Goal: Information Seeking & Learning: Learn about a topic

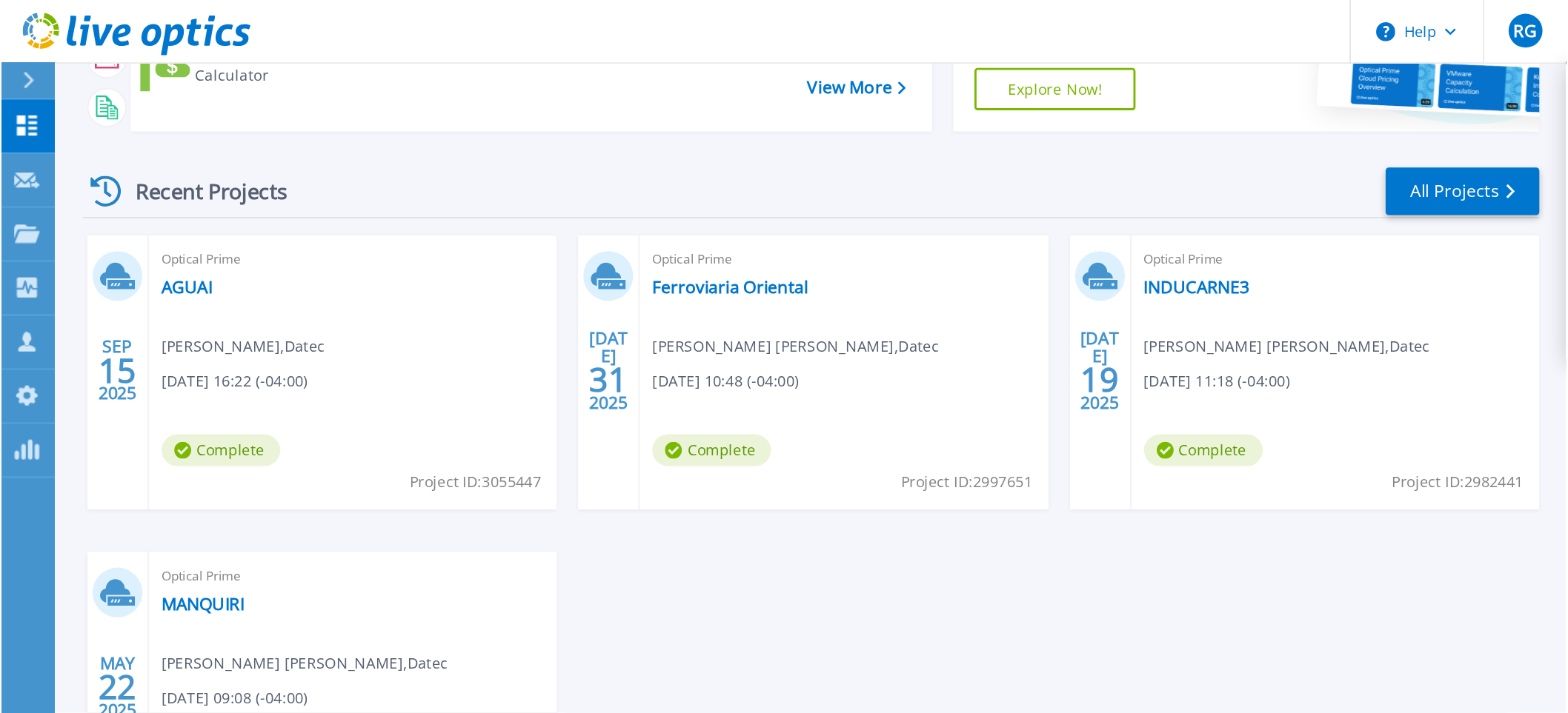
scroll to position [64, 0]
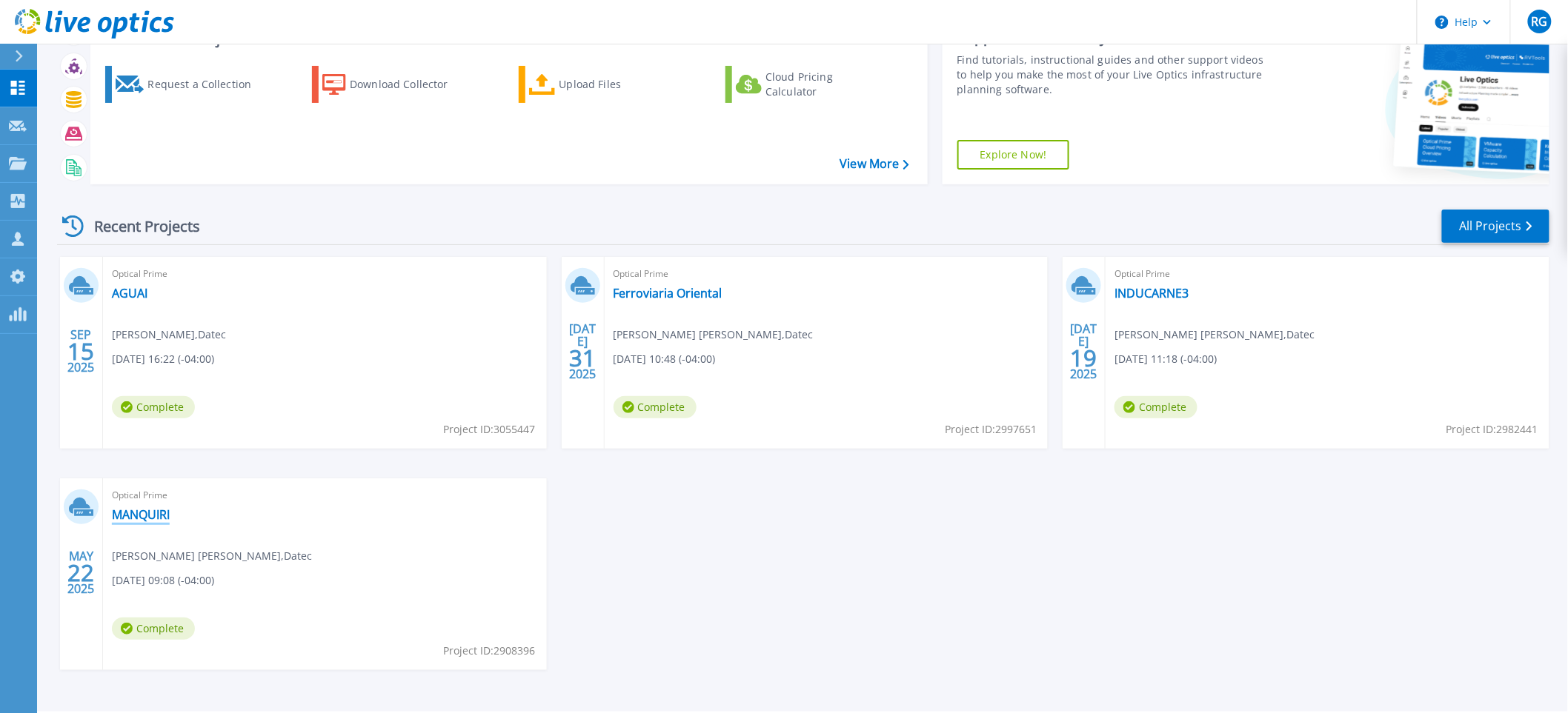
click at [130, 499] on link "MANQUIRI" at bounding box center [141, 515] width 58 height 14
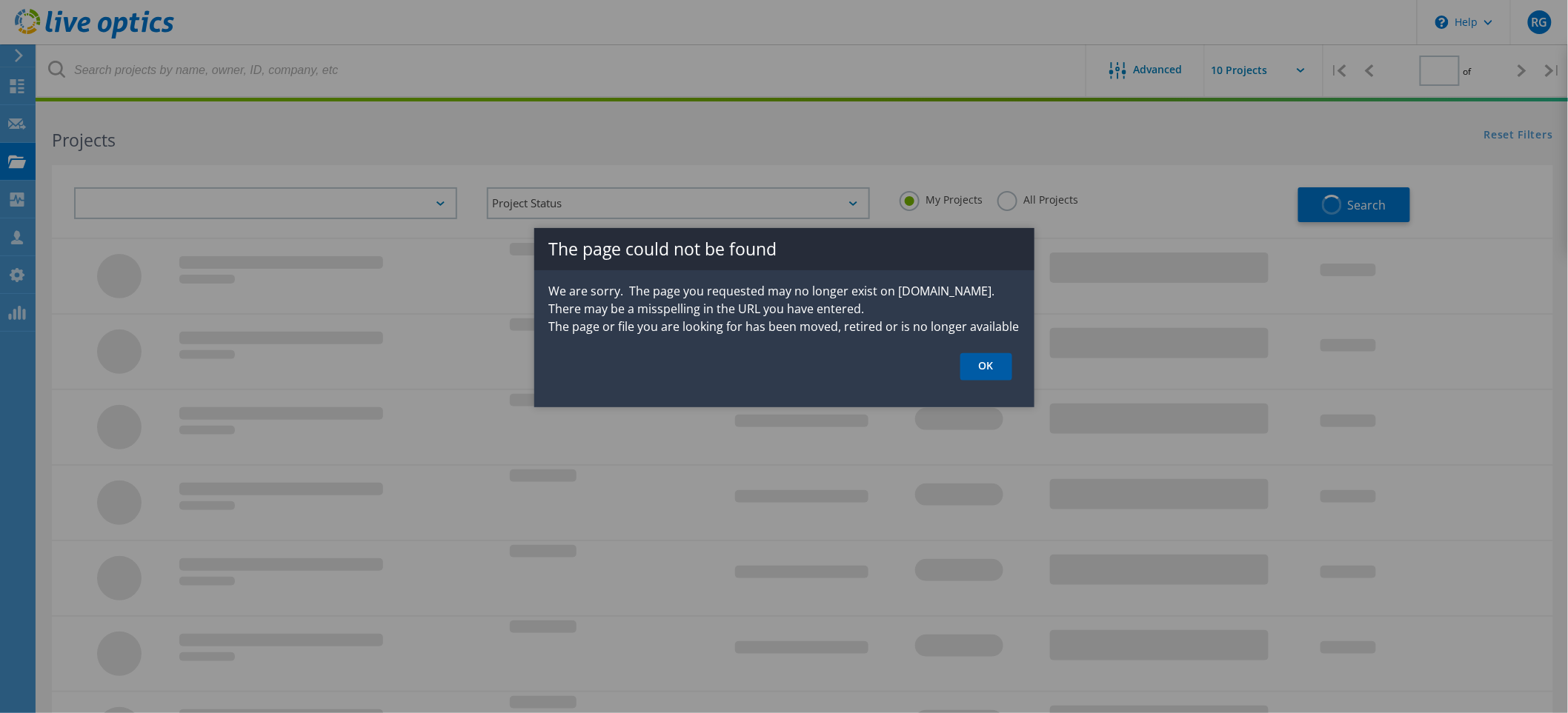
type input "1"
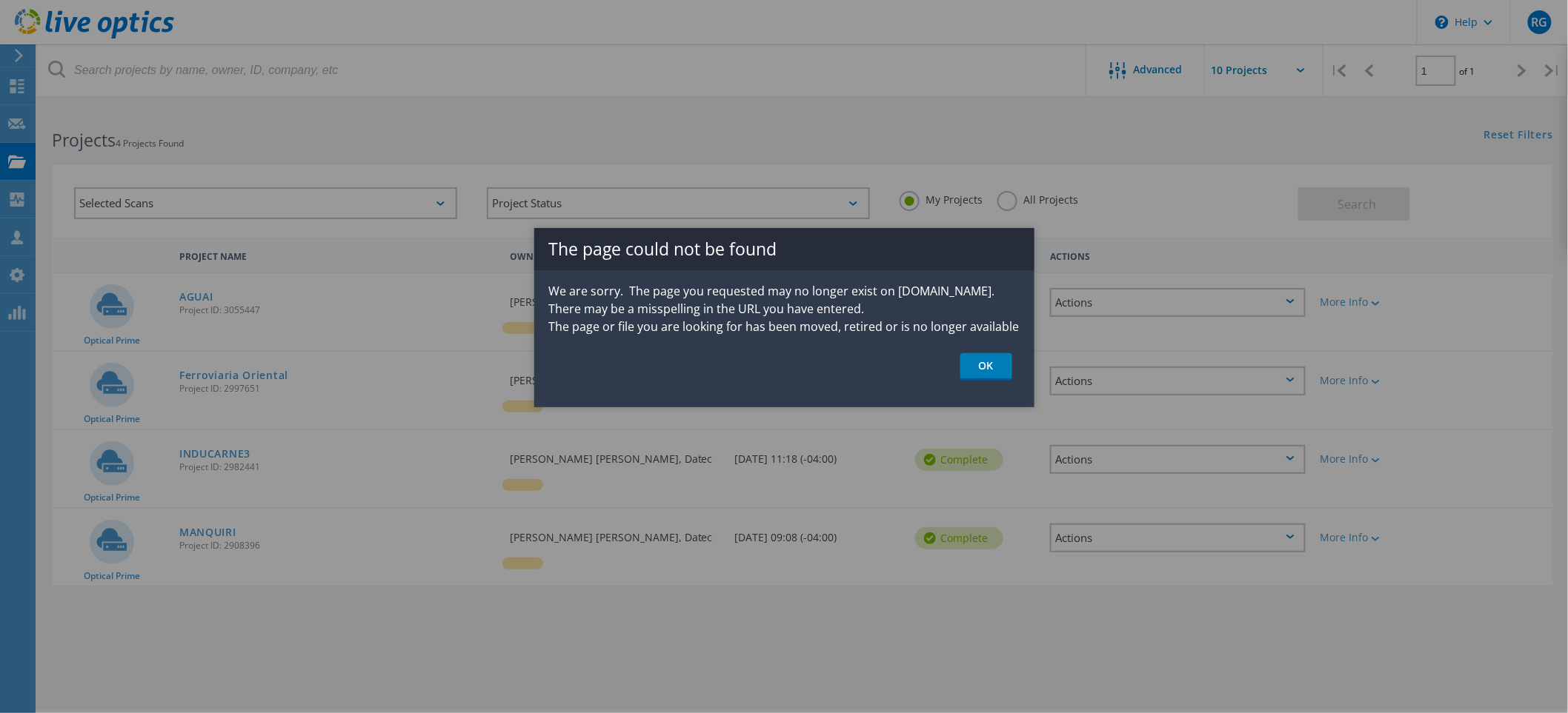
click at [988, 368] on link "OK" at bounding box center [986, 367] width 52 height 27
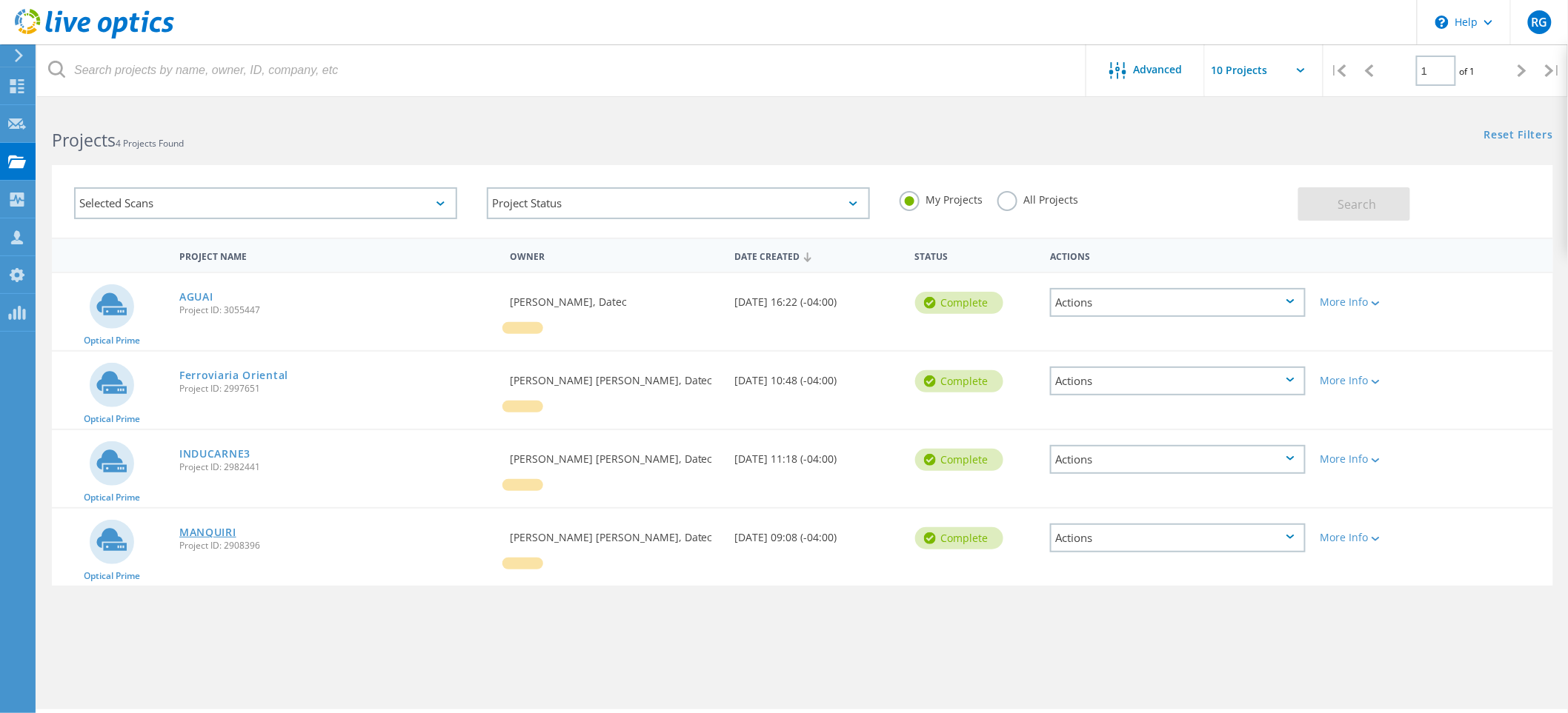
click at [214, 529] on link "MANQUIRI" at bounding box center [207, 532] width 57 height 10
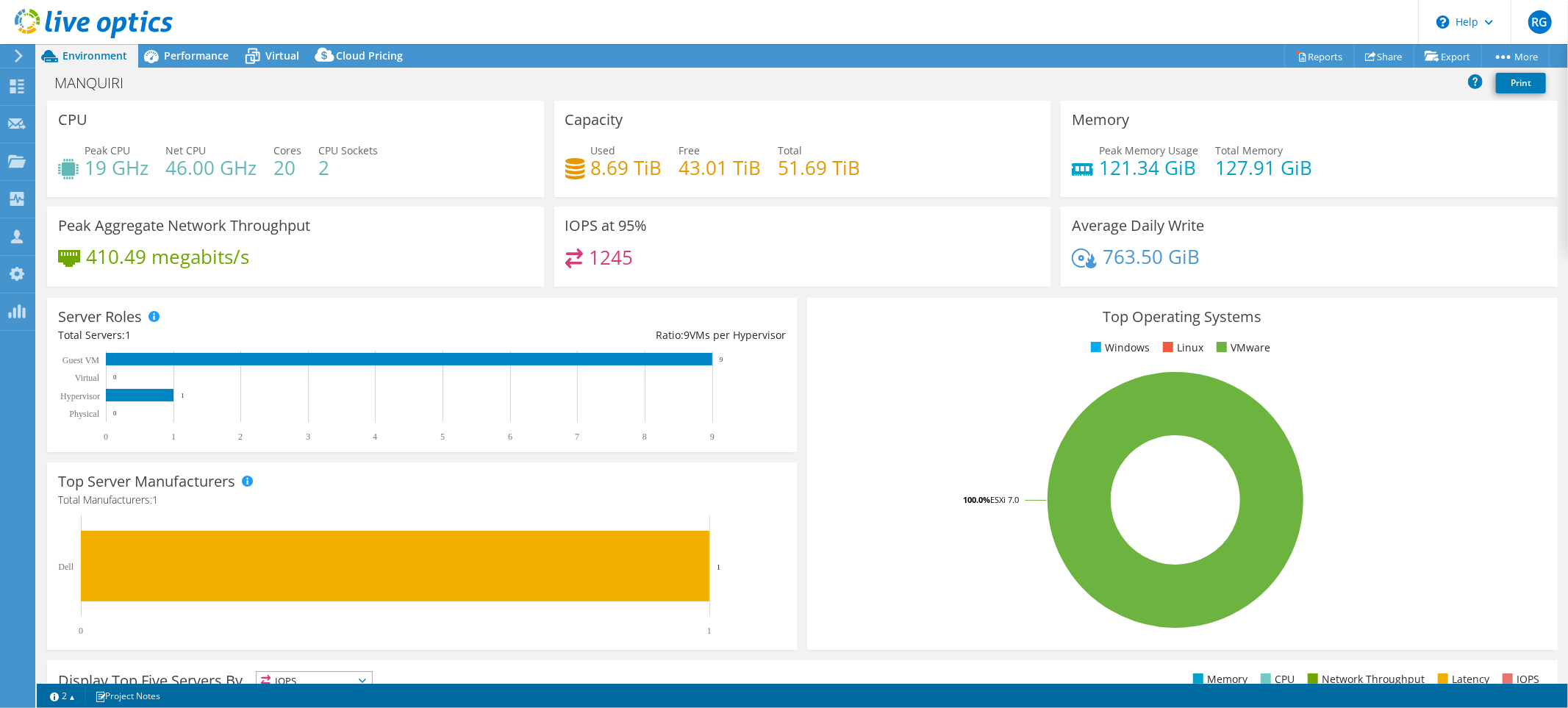
select select "USD"
drag, startPoint x: 272, startPoint y: 167, endPoint x: 303, endPoint y: 167, distance: 31.0
click at [303, 167] on div "Peak CPU 19 GHz Net CPU 46.00 GHz Cores 20 CPU Sockets 2" at bounding box center [296, 167] width 475 height 48
drag, startPoint x: 278, startPoint y: 151, endPoint x: 355, endPoint y: 159, distance: 77.4
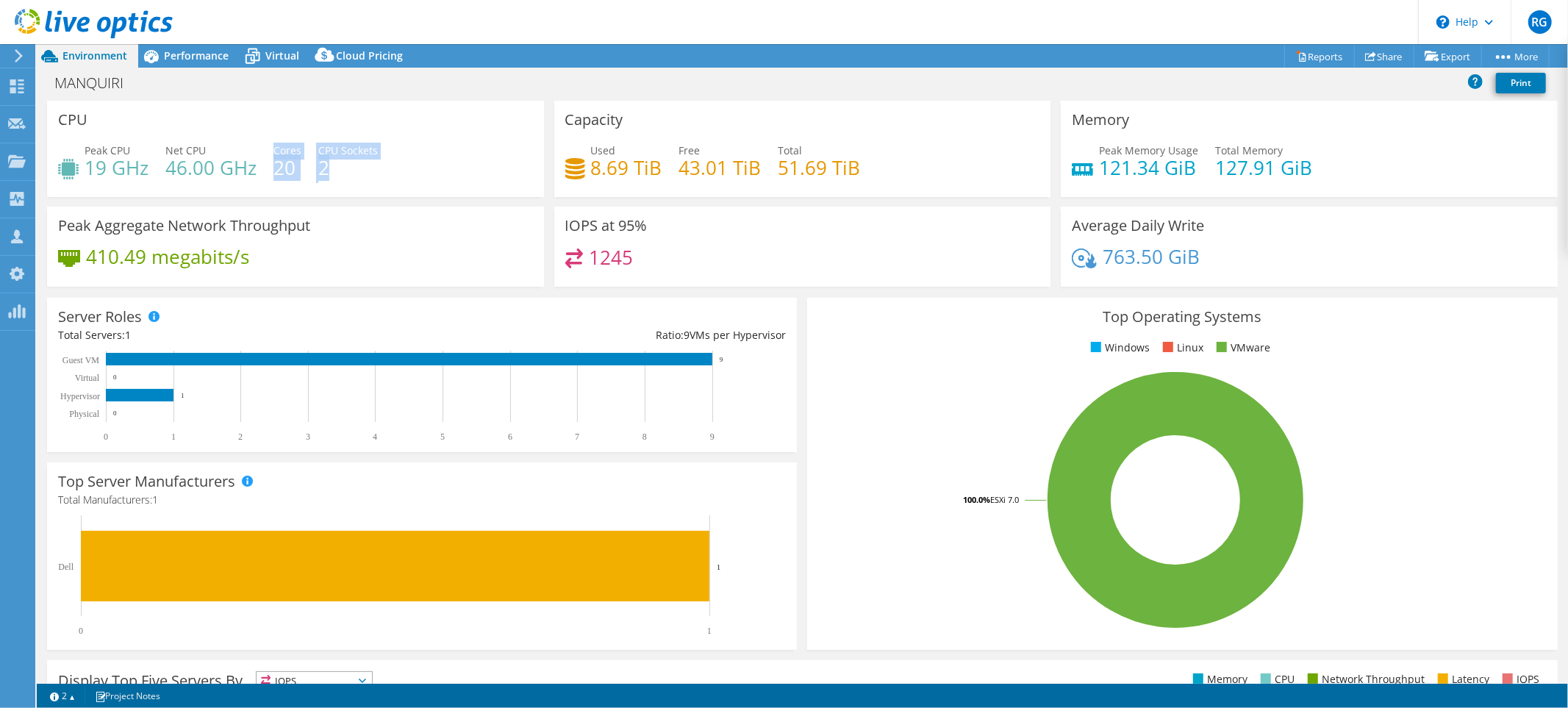
click at [355, 159] on div "Peak CPU 19 GHz Net CPU 46.00 GHz Cores 20 CPU Sockets 2" at bounding box center [296, 167] width 475 height 48
drag, startPoint x: 590, startPoint y: 151, endPoint x: 620, endPoint y: 150, distance: 30.0
click at [620, 150] on div "Used 8.69 TiB" at bounding box center [627, 159] width 71 height 33
drag, startPoint x: 673, startPoint y: 148, endPoint x: 701, endPoint y: 148, distance: 28.0
click at [701, 148] on div "Used 8.69 TiB Free 43.01 TiB Total 51.69 TiB" at bounding box center [803, 167] width 475 height 48
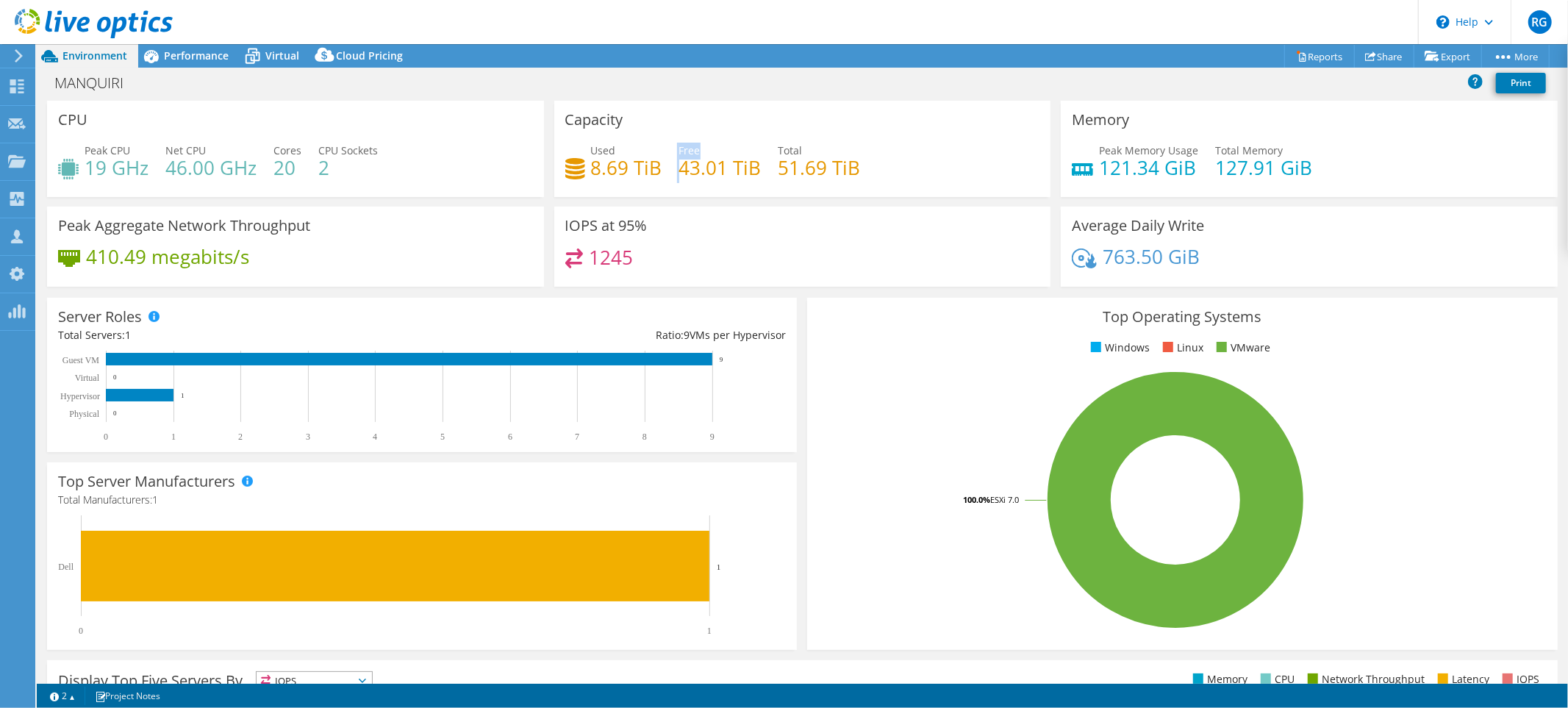
click at [701, 148] on div "Free 43.01 TiB" at bounding box center [720, 159] width 82 height 33
drag, startPoint x: 693, startPoint y: 169, endPoint x: 769, endPoint y: 164, distance: 76.2
click at [744, 166] on div "Used 8.69 TiB Free 43.01 TiB Total 51.69 TiB" at bounding box center [803, 167] width 475 height 48
drag, startPoint x: 776, startPoint y: 163, endPoint x: 856, endPoint y: 159, distance: 80.1
click at [856, 159] on div "Used 8.69 TiB Free 43.01 TiB Total 51.69 TiB" at bounding box center [803, 167] width 475 height 48
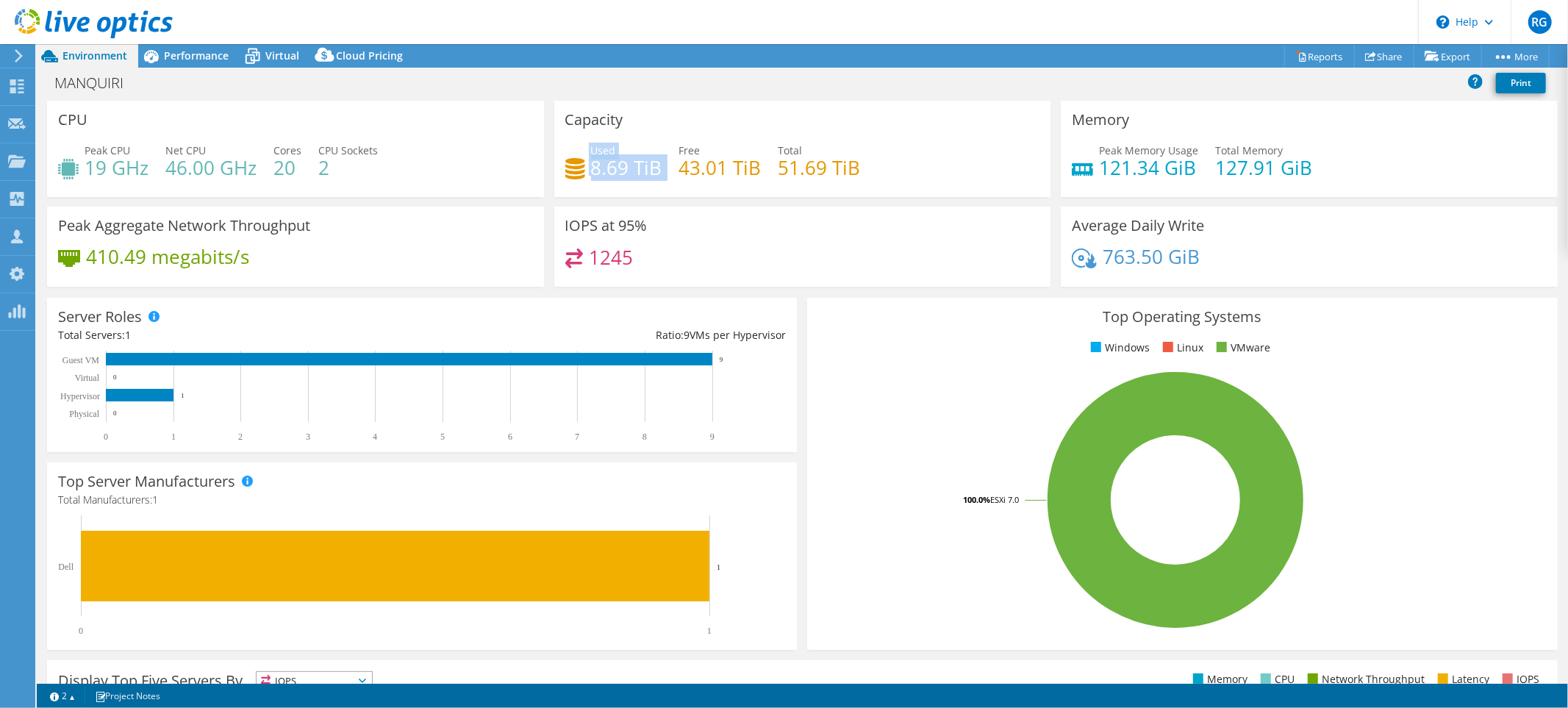
drag, startPoint x: 585, startPoint y: 169, endPoint x: 666, endPoint y: 169, distance: 81.0
click at [666, 169] on div "Used 8.69 TiB Free 43.01 TiB Total 51.69 TiB" at bounding box center [803, 167] width 475 height 48
drag, startPoint x: 561, startPoint y: 224, endPoint x: 594, endPoint y: 226, distance: 33.1
click at [594, 226] on h3 "IOPS at 95%" at bounding box center [606, 226] width 82 height 16
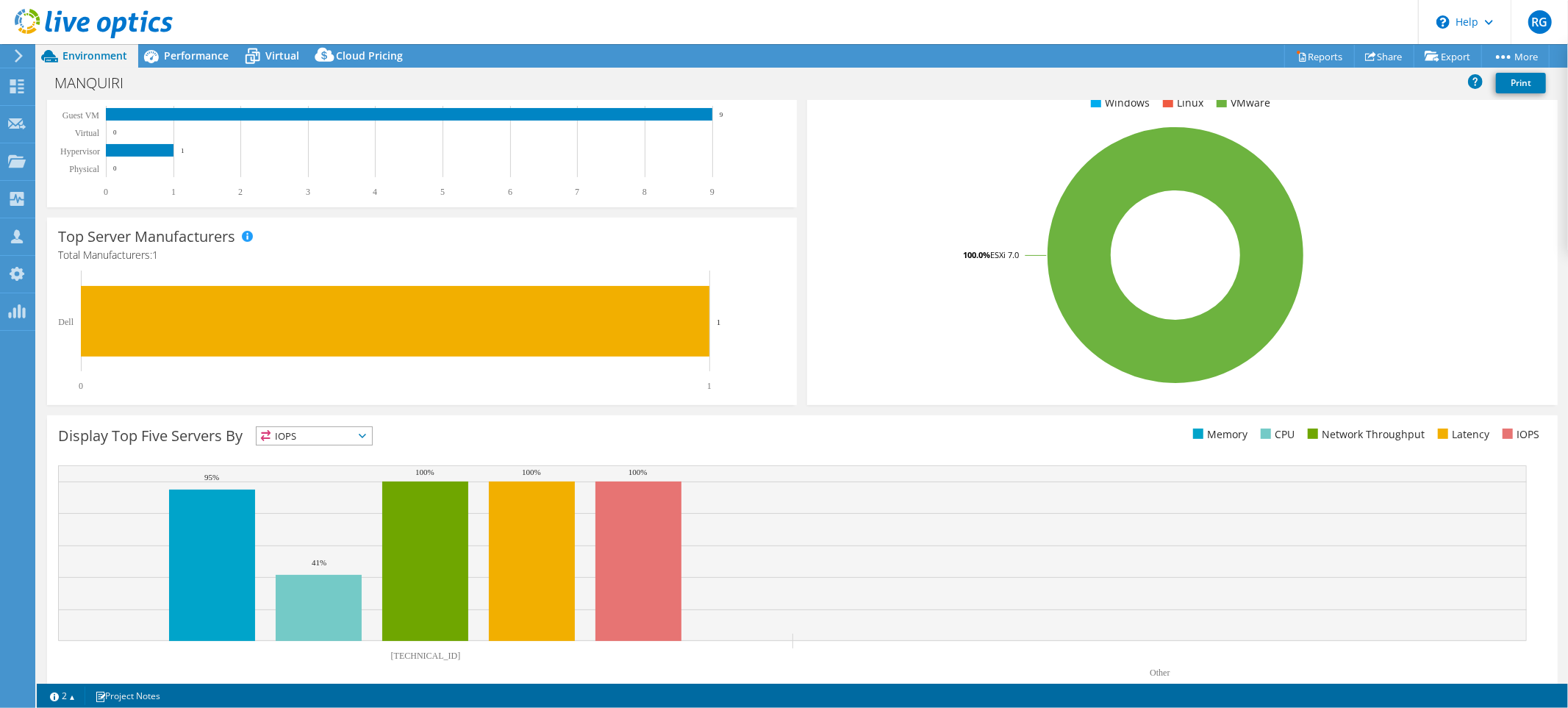
scroll to position [81, 0]
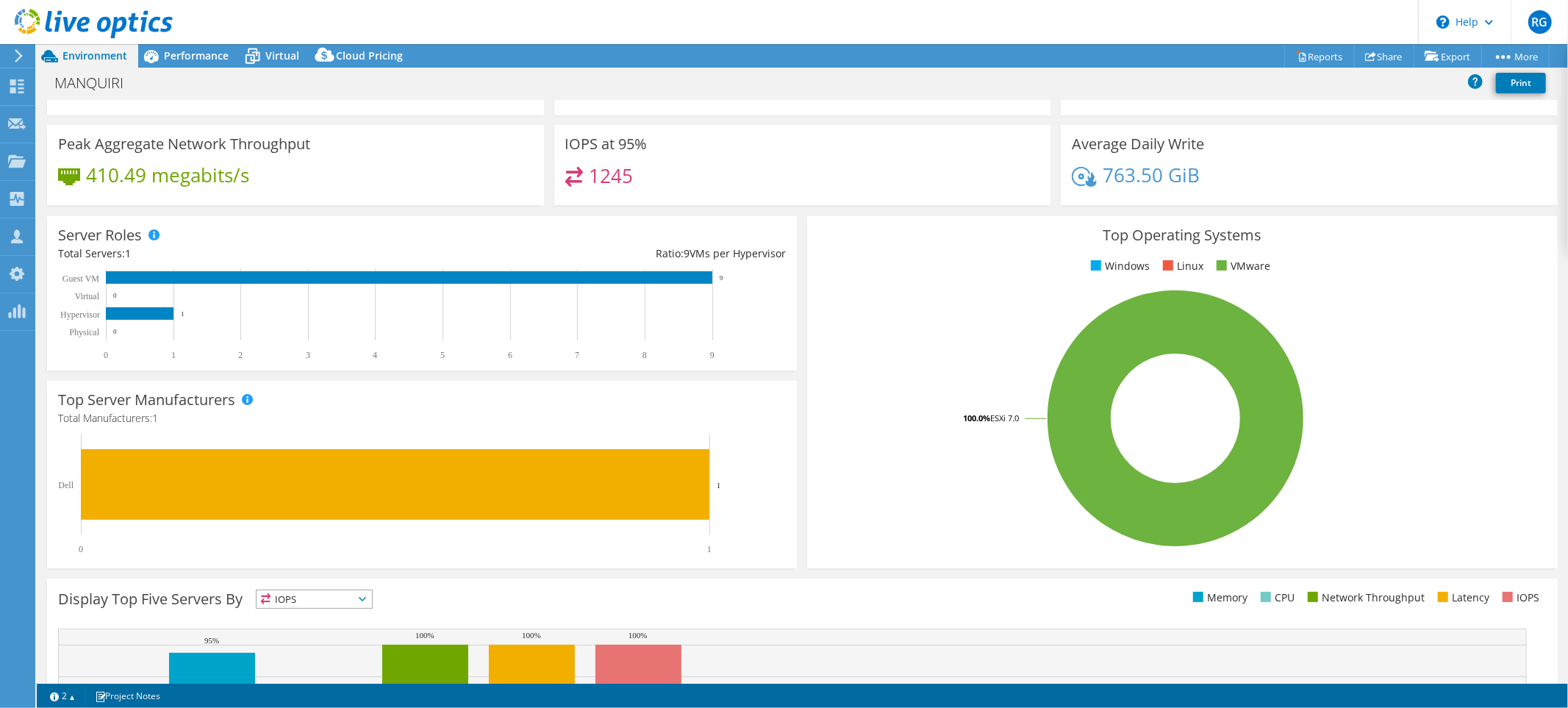
click at [1163, 266] on span at bounding box center [1168, 266] width 10 height 10
drag, startPoint x: 1155, startPoint y: 258, endPoint x: 1193, endPoint y: 262, distance: 38.2
click at [1193, 262] on li "Linux" at bounding box center [1181, 266] width 44 height 16
click at [174, 60] on span "Performance" at bounding box center [196, 56] width 65 height 14
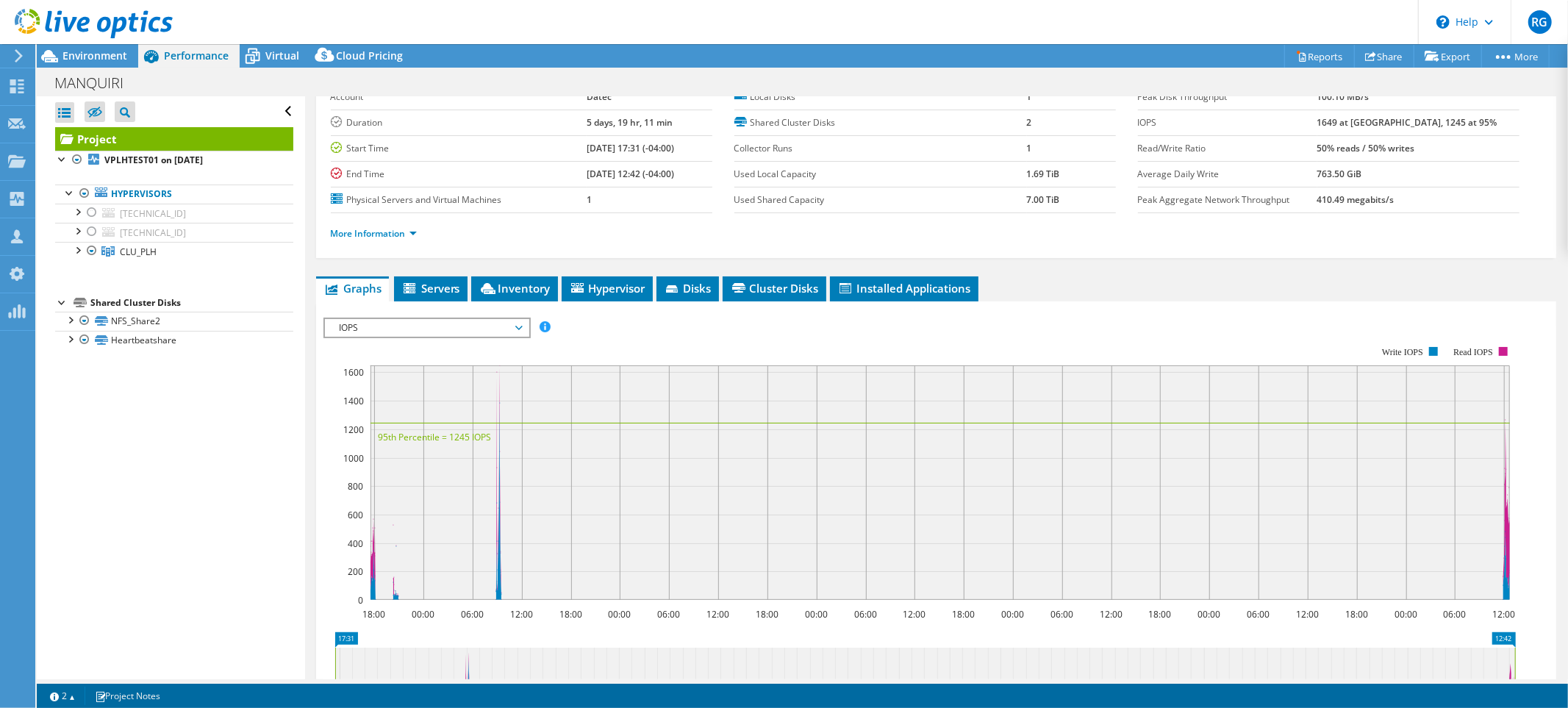
scroll to position [0, 0]
click at [92, 213] on div at bounding box center [92, 213] width 14 height 18
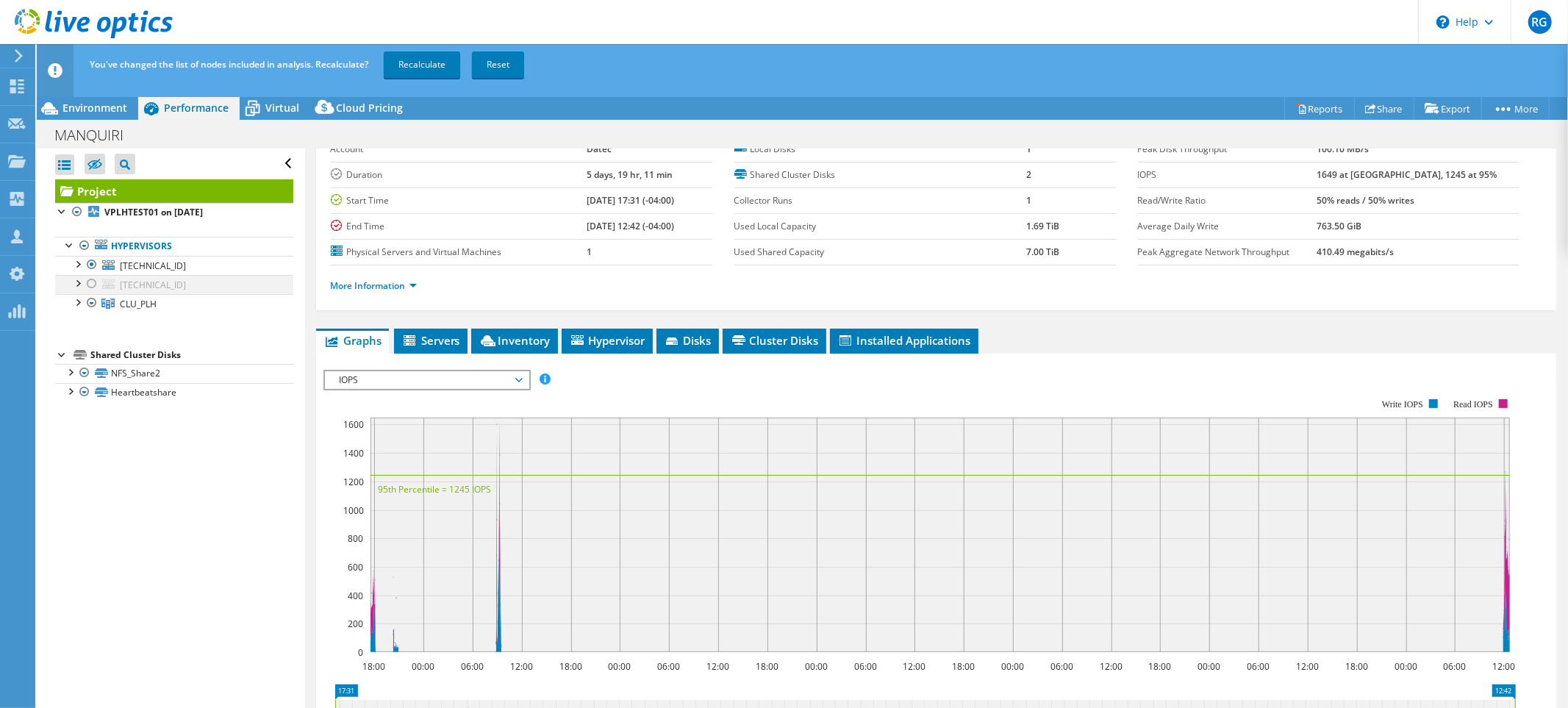
click at [92, 290] on div at bounding box center [92, 284] width 14 height 18
click at [442, 71] on link "Recalculate" at bounding box center [422, 65] width 77 height 26
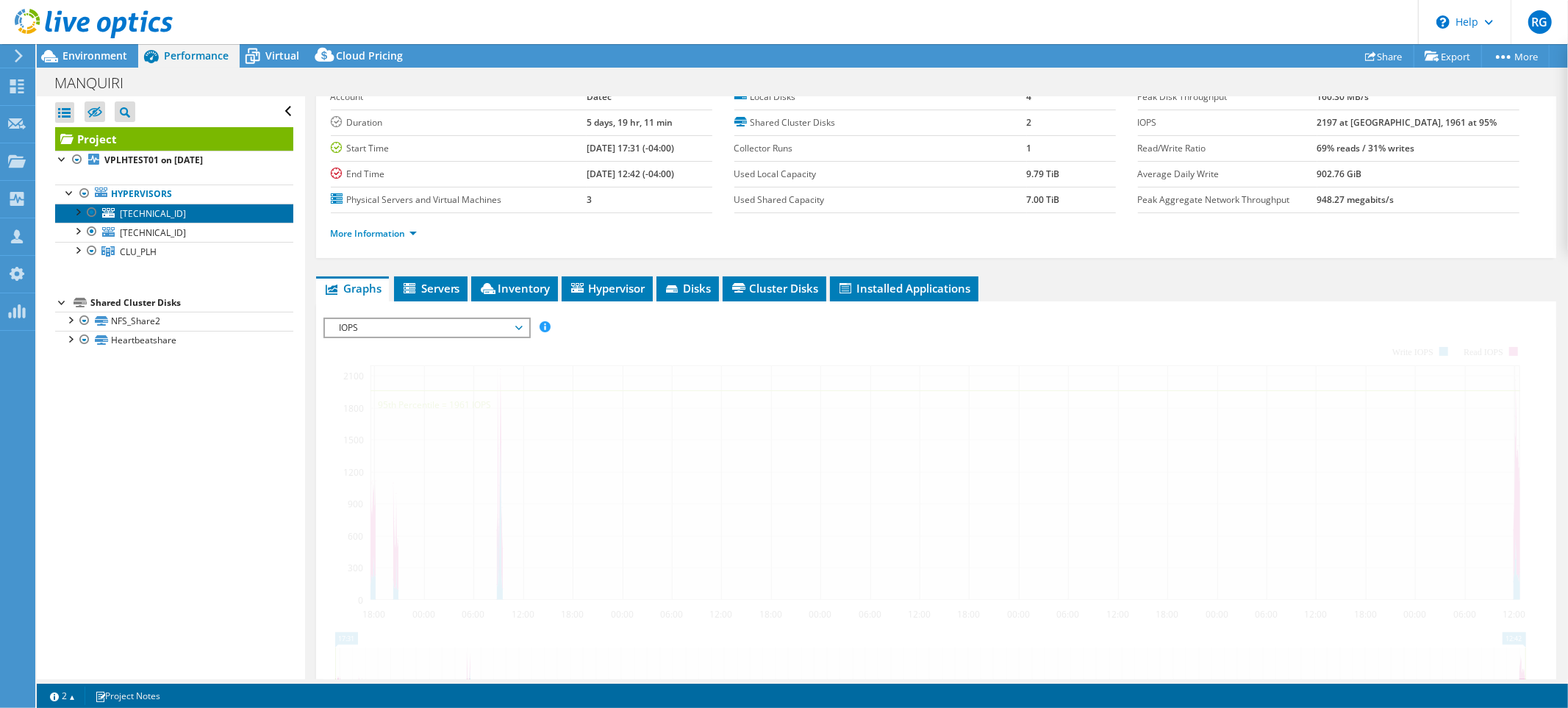
click at [175, 214] on link "[TECHNICAL_ID]" at bounding box center [174, 214] width 238 height 19
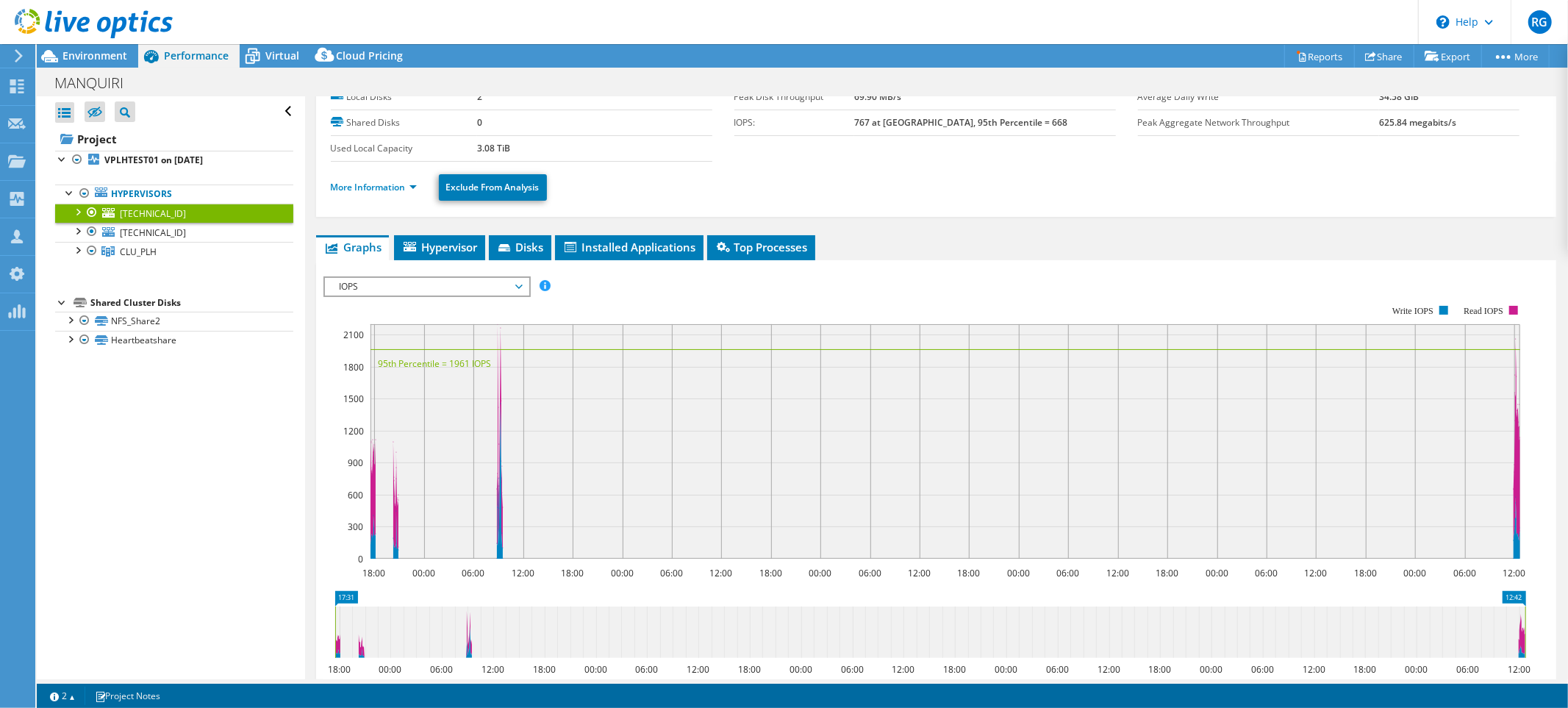
click at [486, 289] on span "IOPS" at bounding box center [426, 287] width 189 height 18
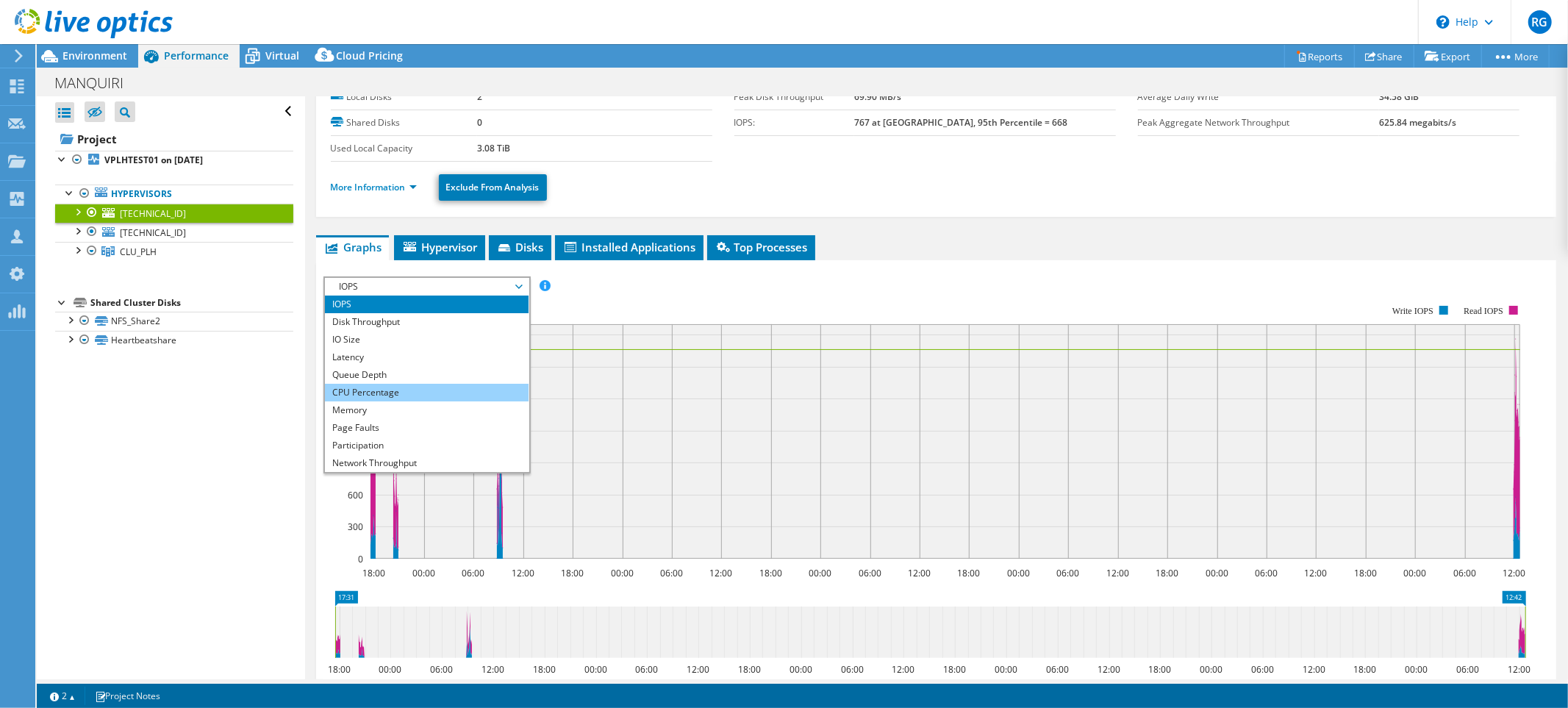
click at [379, 391] on li "CPU Percentage" at bounding box center [427, 392] width 204 height 18
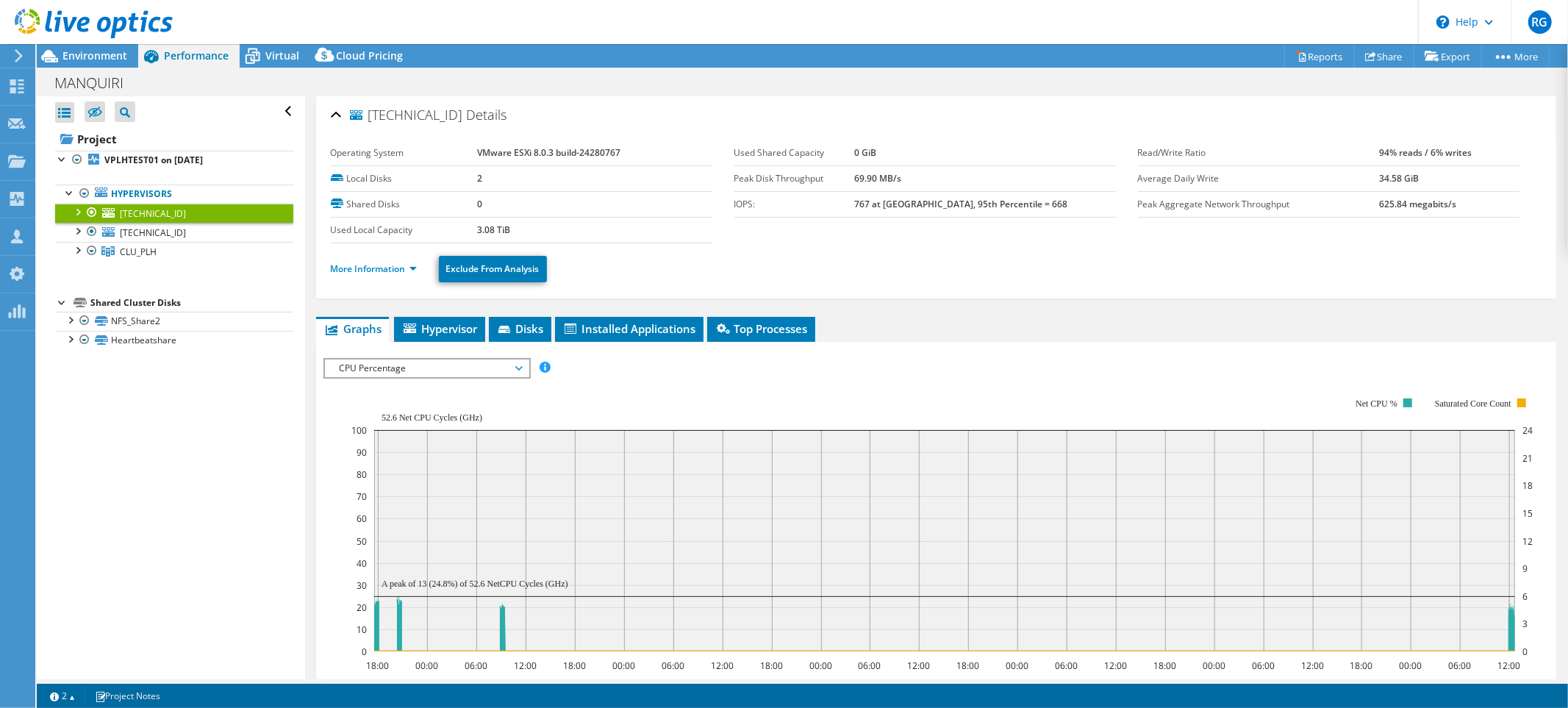
click at [401, 362] on span "CPU Percentage" at bounding box center [426, 368] width 189 height 18
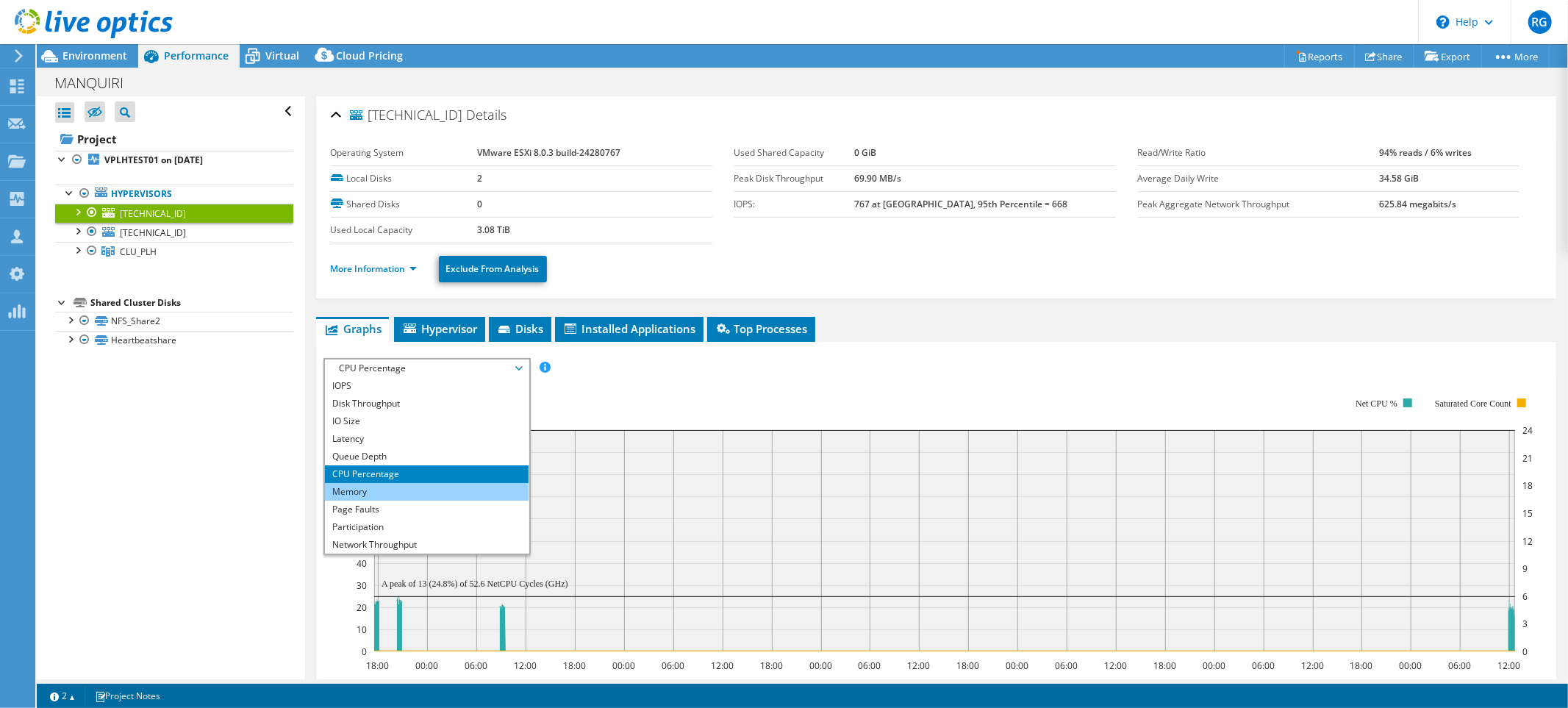
click at [395, 483] on li "Memory" at bounding box center [427, 492] width 204 height 18
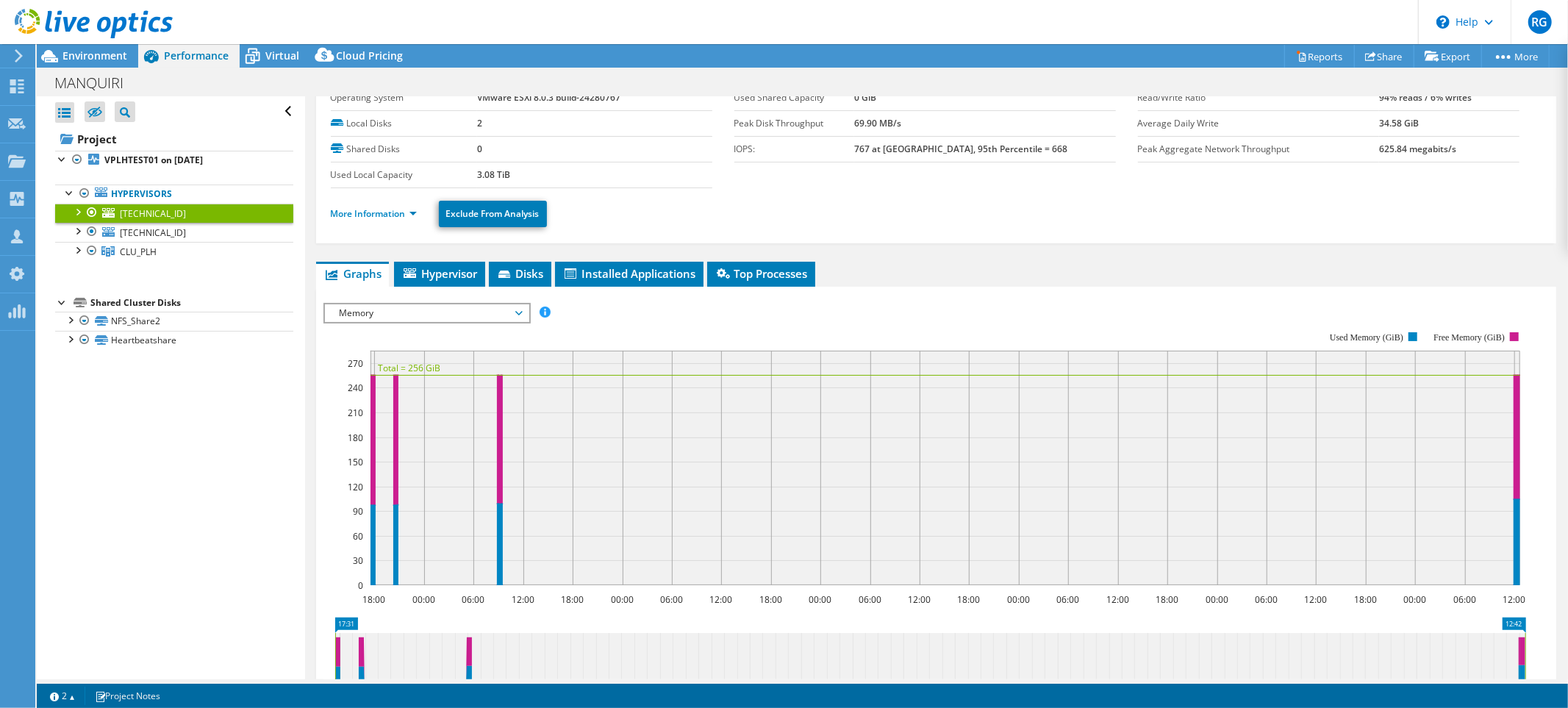
scroll to position [81, 0]
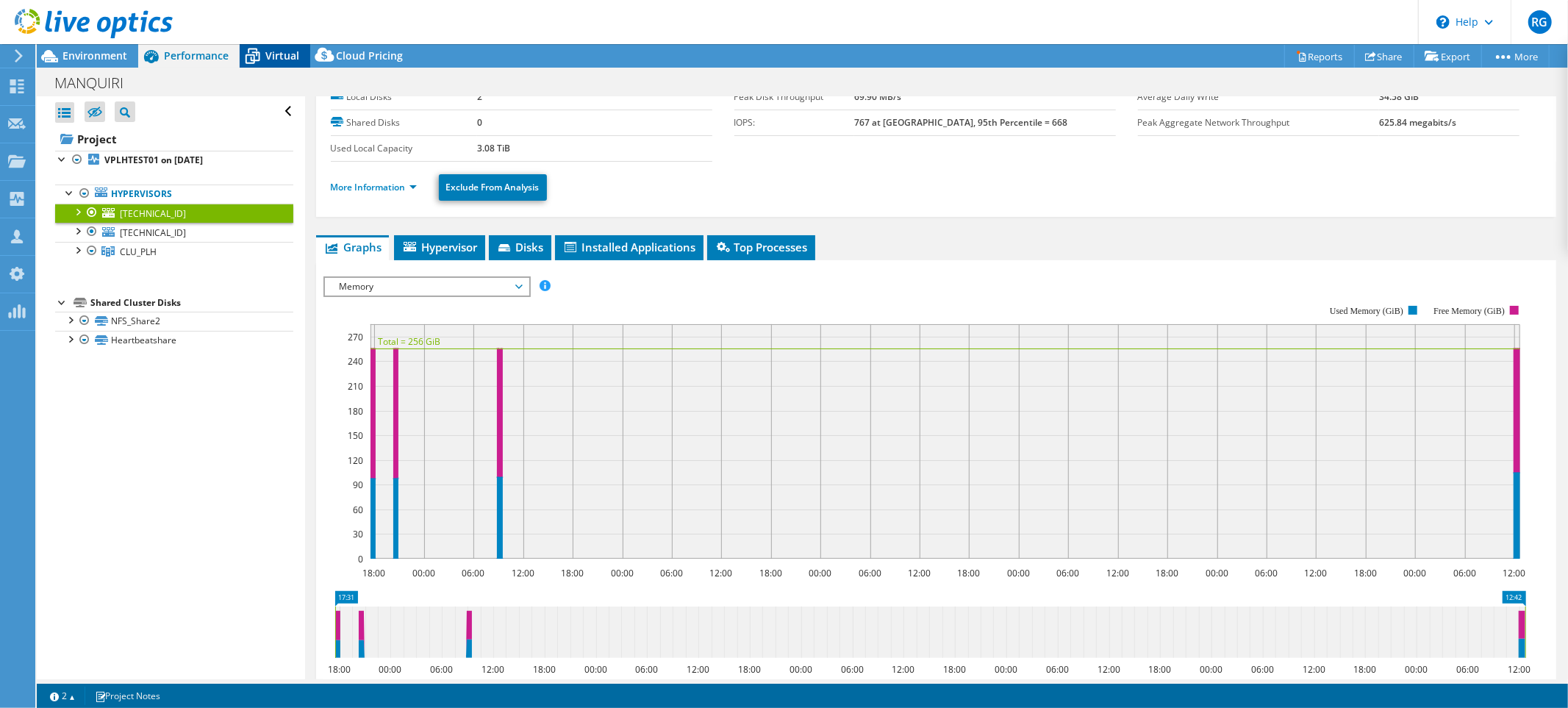
click at [282, 53] on span "Virtual" at bounding box center [282, 56] width 33 height 14
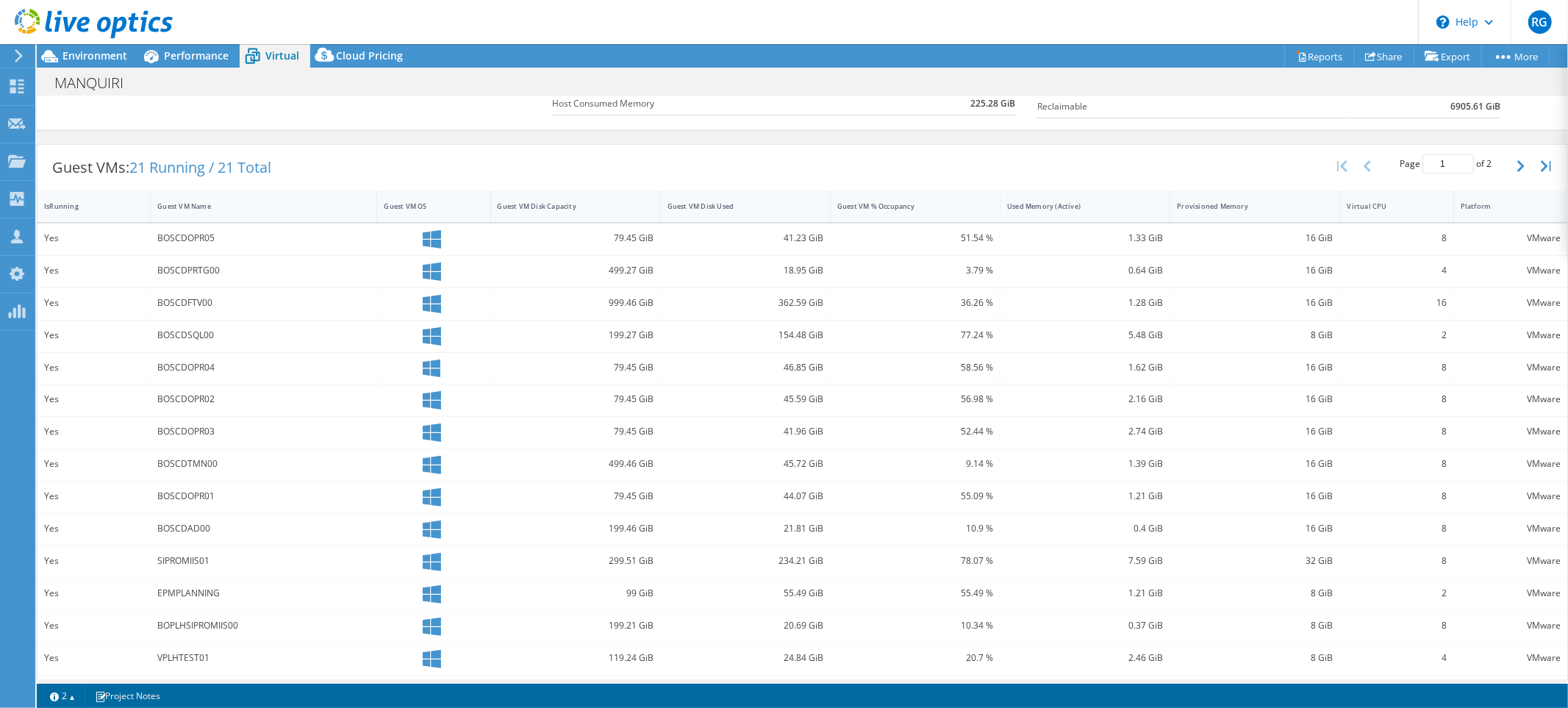
scroll to position [277, 0]
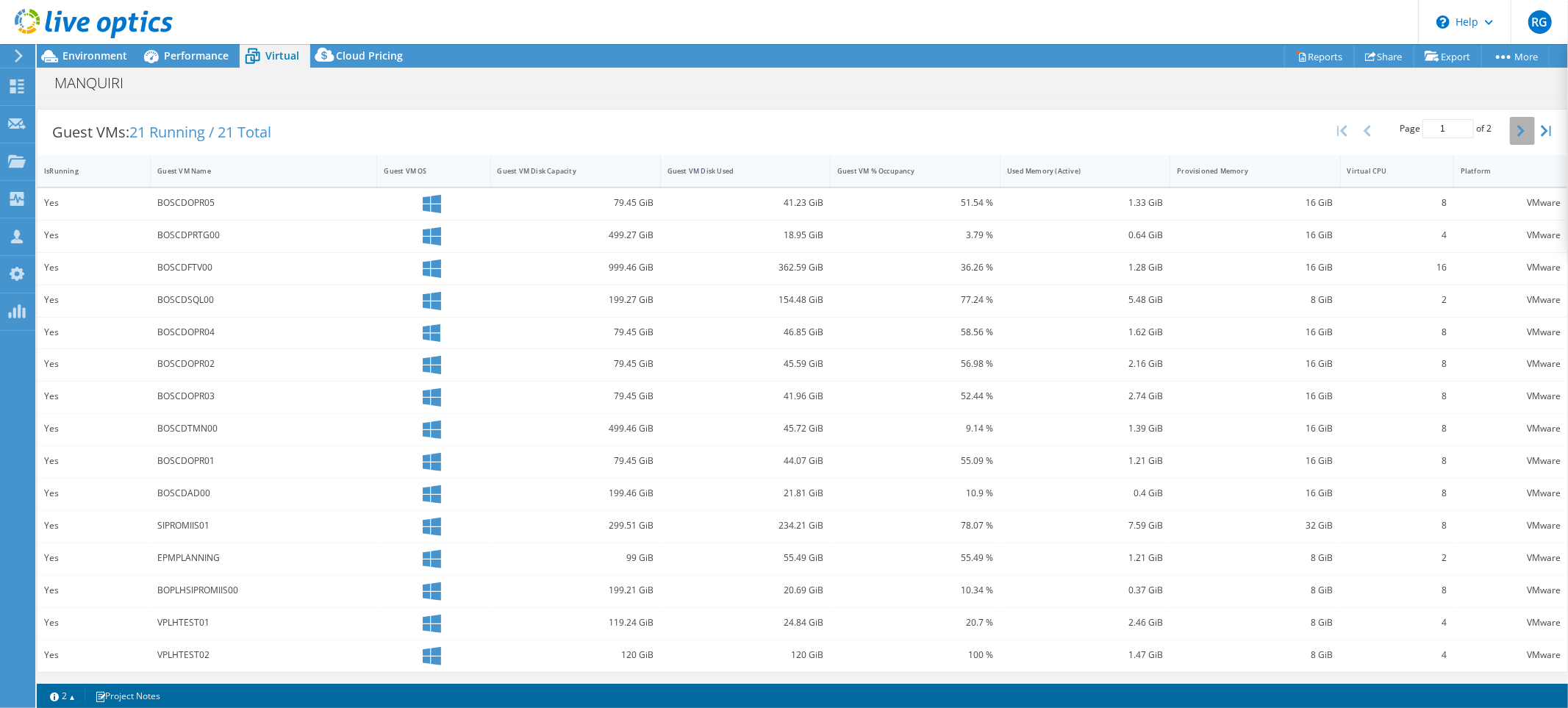
click at [1511, 141] on button "button" at bounding box center [1523, 131] width 25 height 28
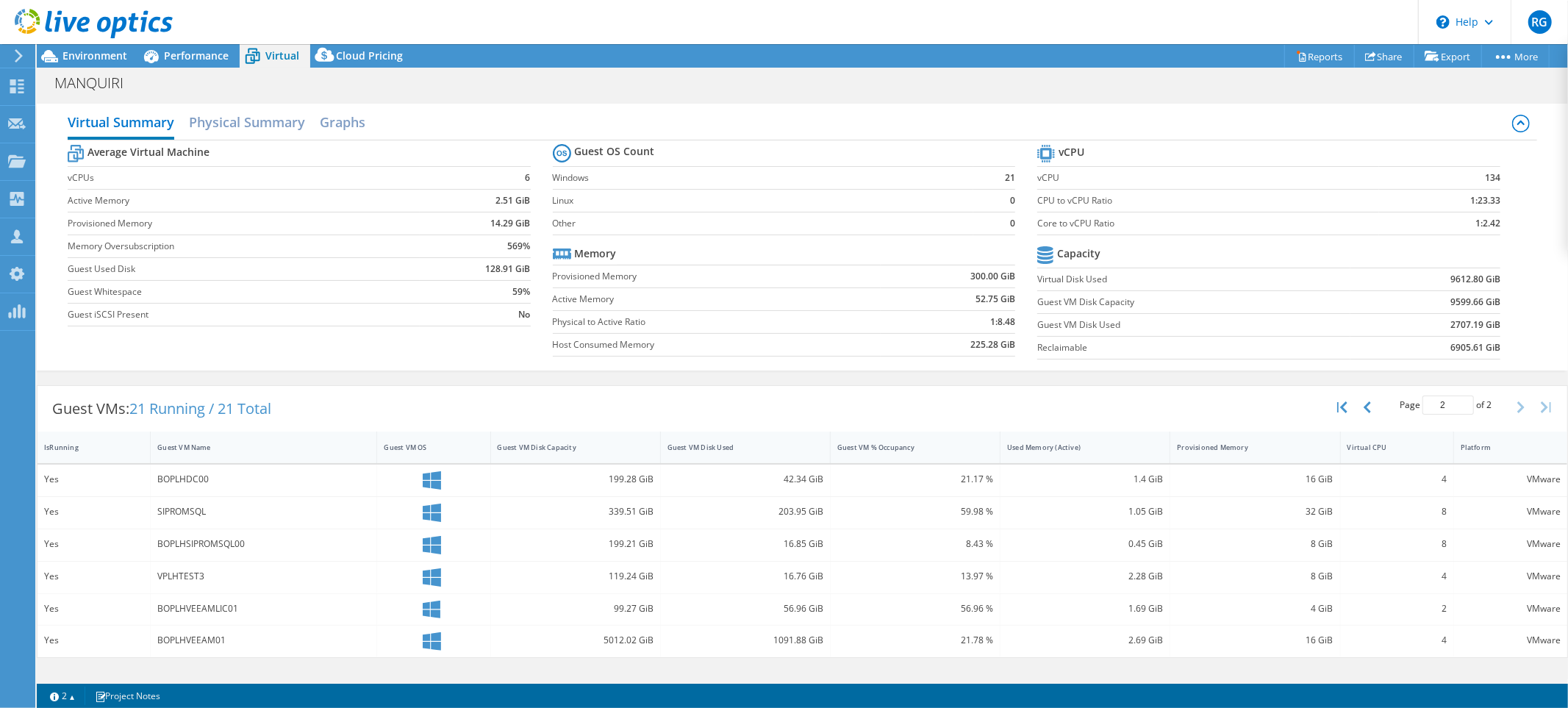
scroll to position [280, 0]
click at [1371, 409] on button "button" at bounding box center [1369, 407] width 25 height 28
type input "1"
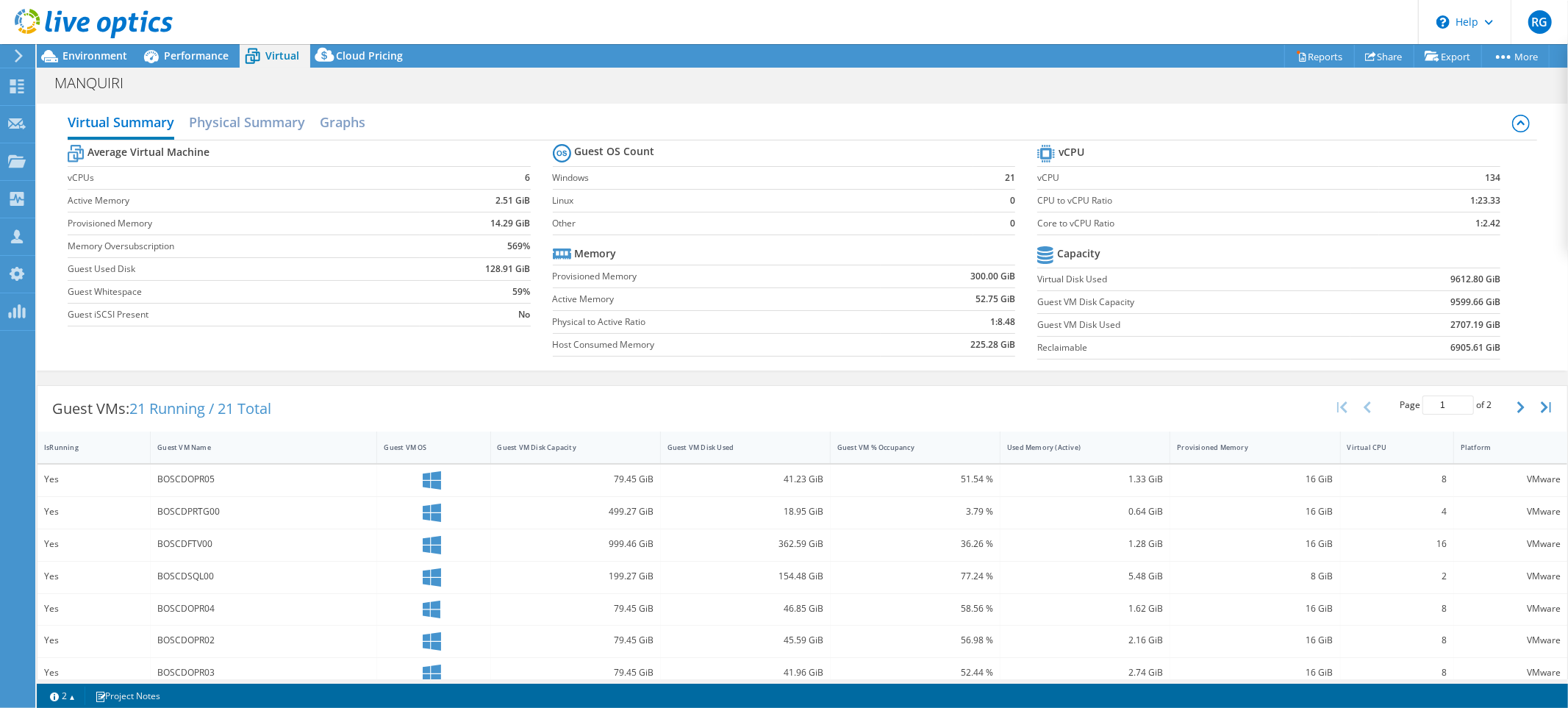
drag, startPoint x: 123, startPoint y: 175, endPoint x: 512, endPoint y: 178, distance: 389.0
click at [511, 178] on tr "vCPUs 6" at bounding box center [299, 177] width 463 height 23
click at [261, 126] on h2 "Physical Summary" at bounding box center [247, 124] width 116 height 33
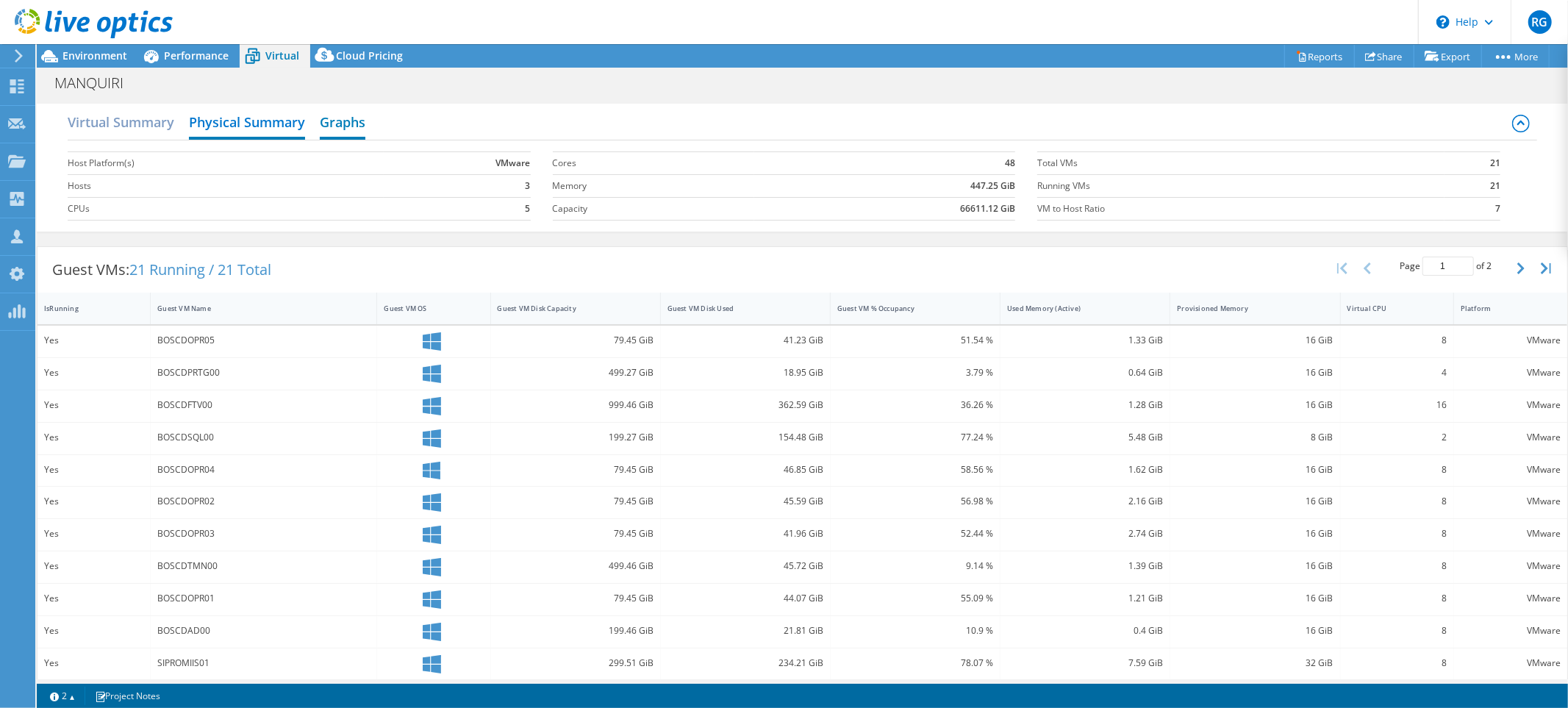
click at [353, 134] on h2 "Graphs" at bounding box center [342, 124] width 45 height 33
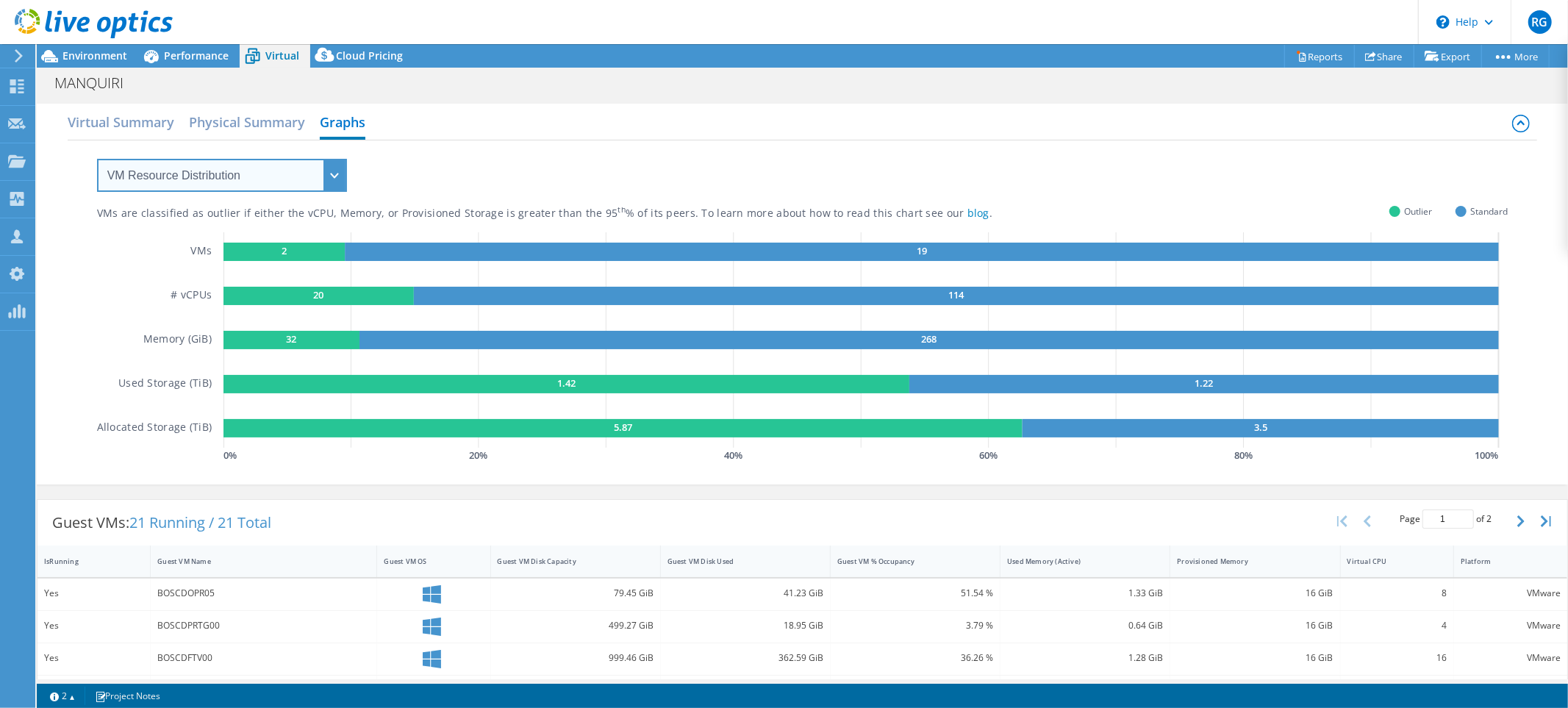
click at [325, 176] on select "VM Resource Distribution Provisioning Contrast Over Provisioning" at bounding box center [222, 175] width 250 height 33
select select "Over Provisioning"
click at [97, 159] on select "VM Resource Distribution Provisioning Contrast Over Provisioning" at bounding box center [222, 175] width 250 height 33
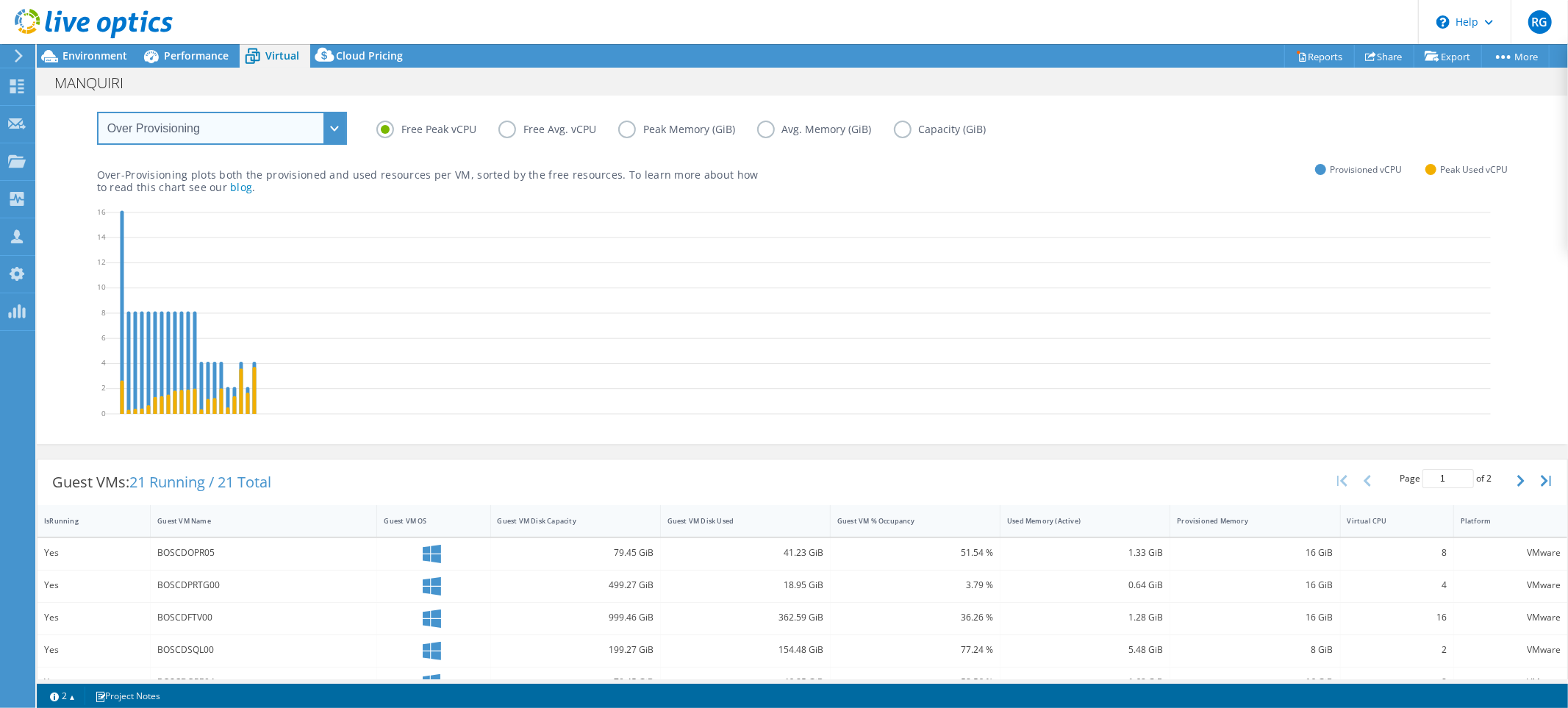
scroll to position [0, 0]
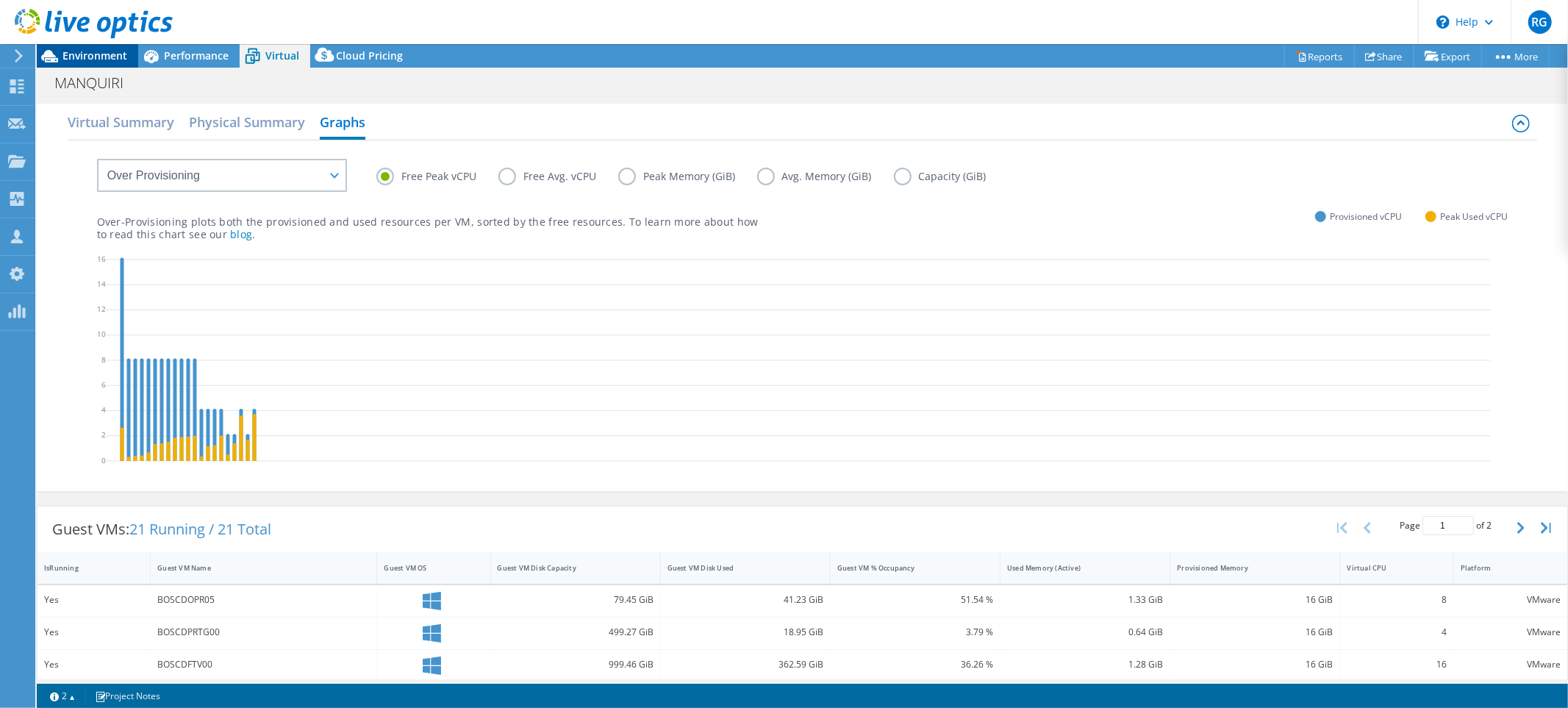
click at [92, 61] on span "Environment" at bounding box center [94, 56] width 65 height 14
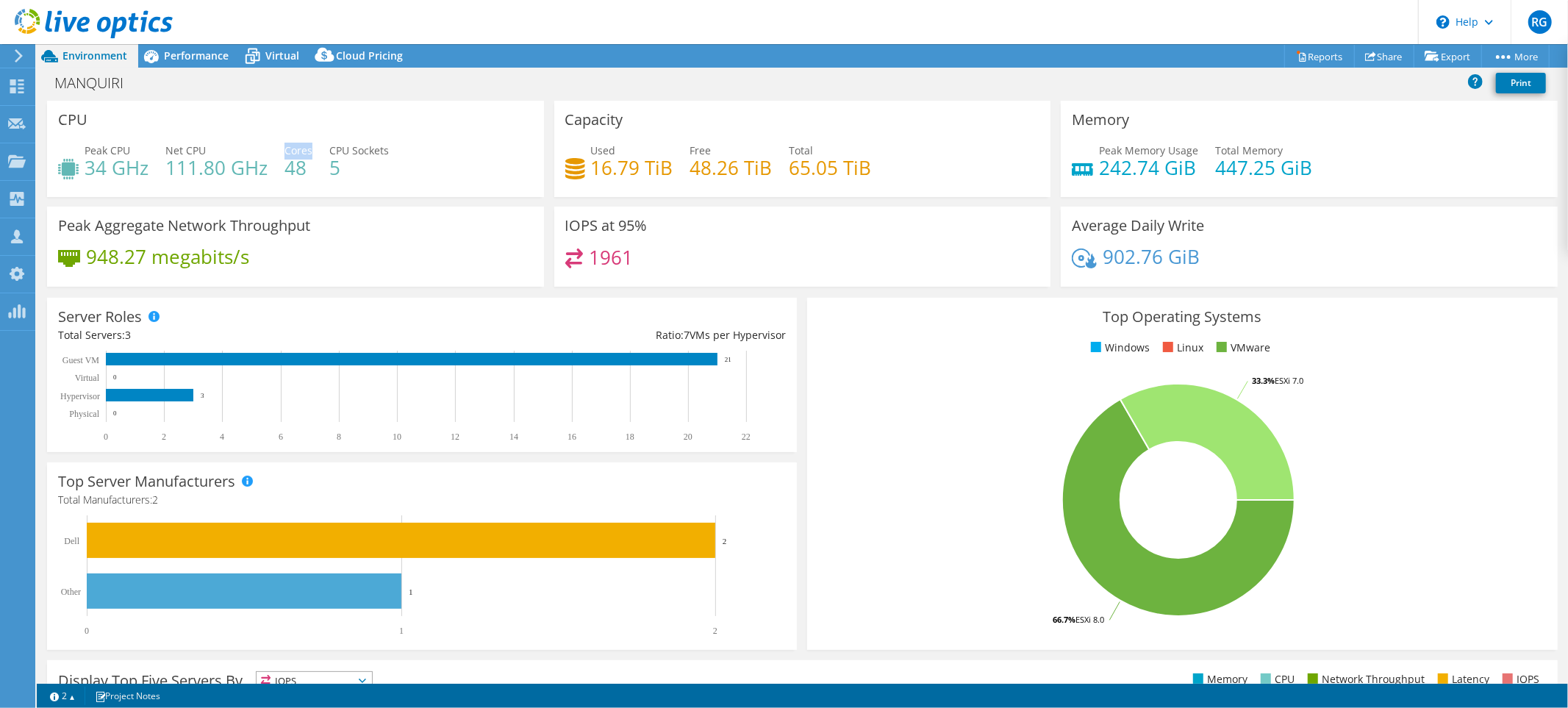
drag, startPoint x: 284, startPoint y: 147, endPoint x: 309, endPoint y: 156, distance: 26.6
click at [309, 156] on span "Cores" at bounding box center [298, 151] width 28 height 14
click at [307, 170] on h4 "48" at bounding box center [298, 167] width 28 height 16
drag, startPoint x: 284, startPoint y: 152, endPoint x: 307, endPoint y: 173, distance: 31.1
click at [307, 173] on h4 "48" at bounding box center [298, 167] width 28 height 16
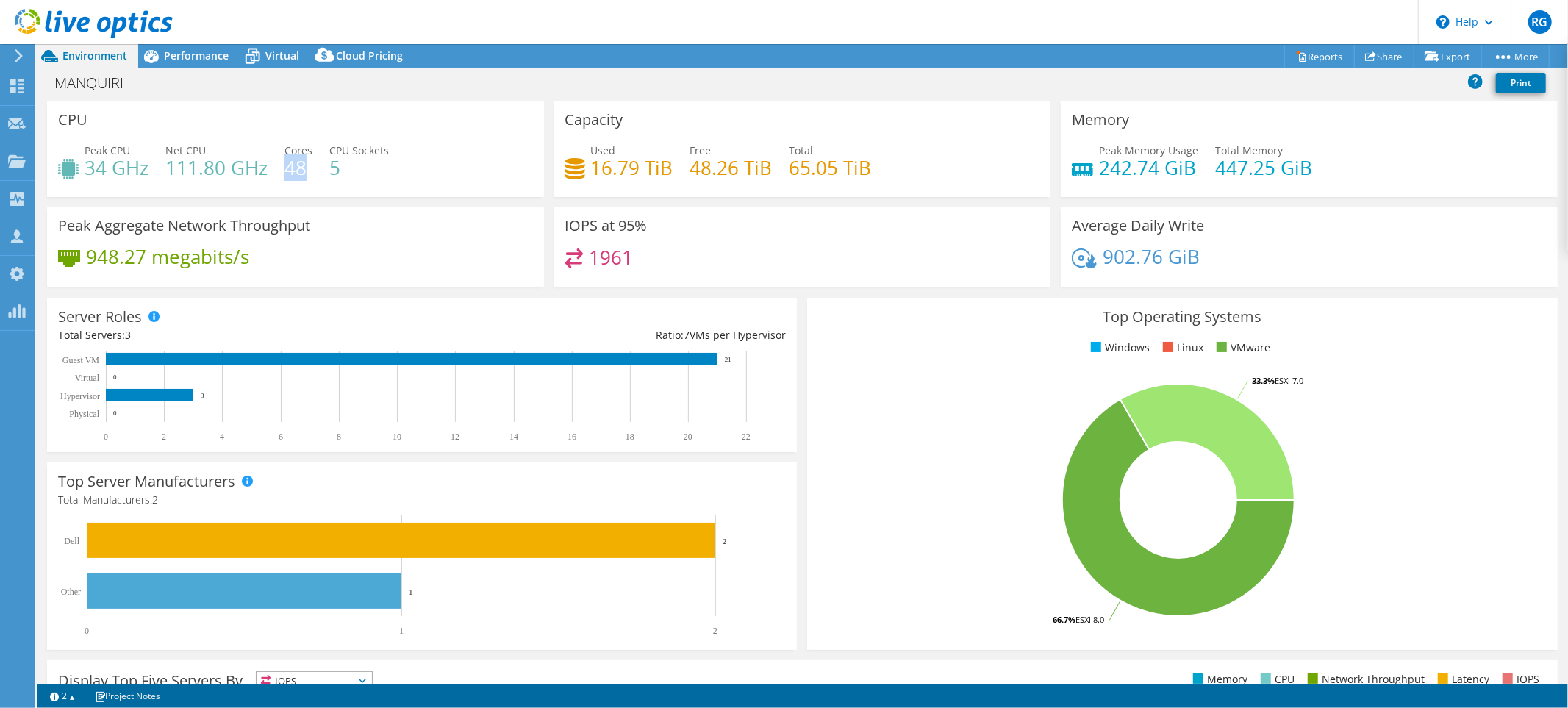
click at [308, 173] on h4 "48" at bounding box center [298, 167] width 28 height 16
click at [191, 54] on span "Performance" at bounding box center [196, 56] width 65 height 14
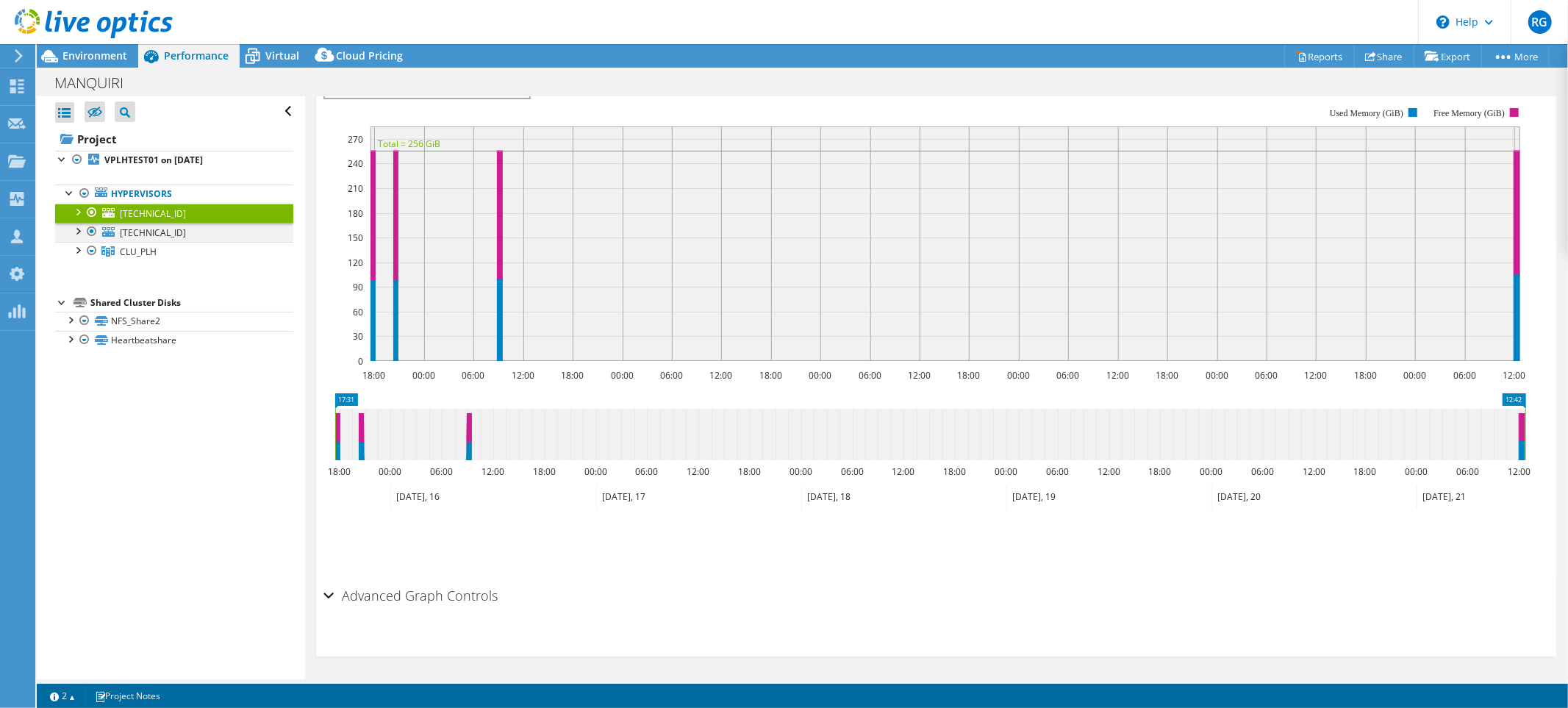
click at [96, 228] on div at bounding box center [92, 231] width 14 height 18
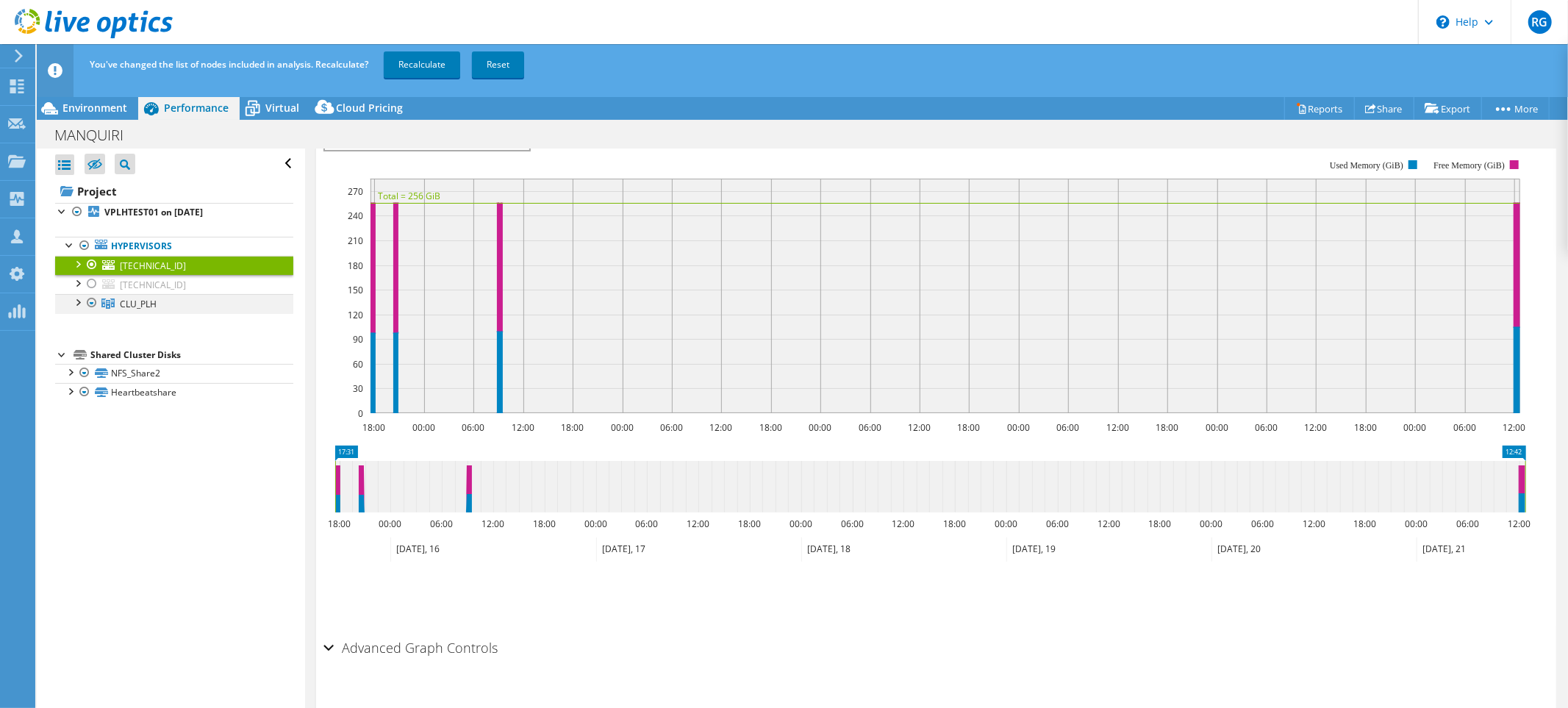
click at [92, 303] on div at bounding box center [92, 303] width 14 height 18
click at [78, 304] on div at bounding box center [77, 301] width 14 height 14
drag, startPoint x: 96, startPoint y: 322, endPoint x: 97, endPoint y: 332, distance: 10.0
click at [97, 322] on div at bounding box center [99, 323] width 14 height 18
click at [100, 340] on div at bounding box center [99, 342] width 14 height 18
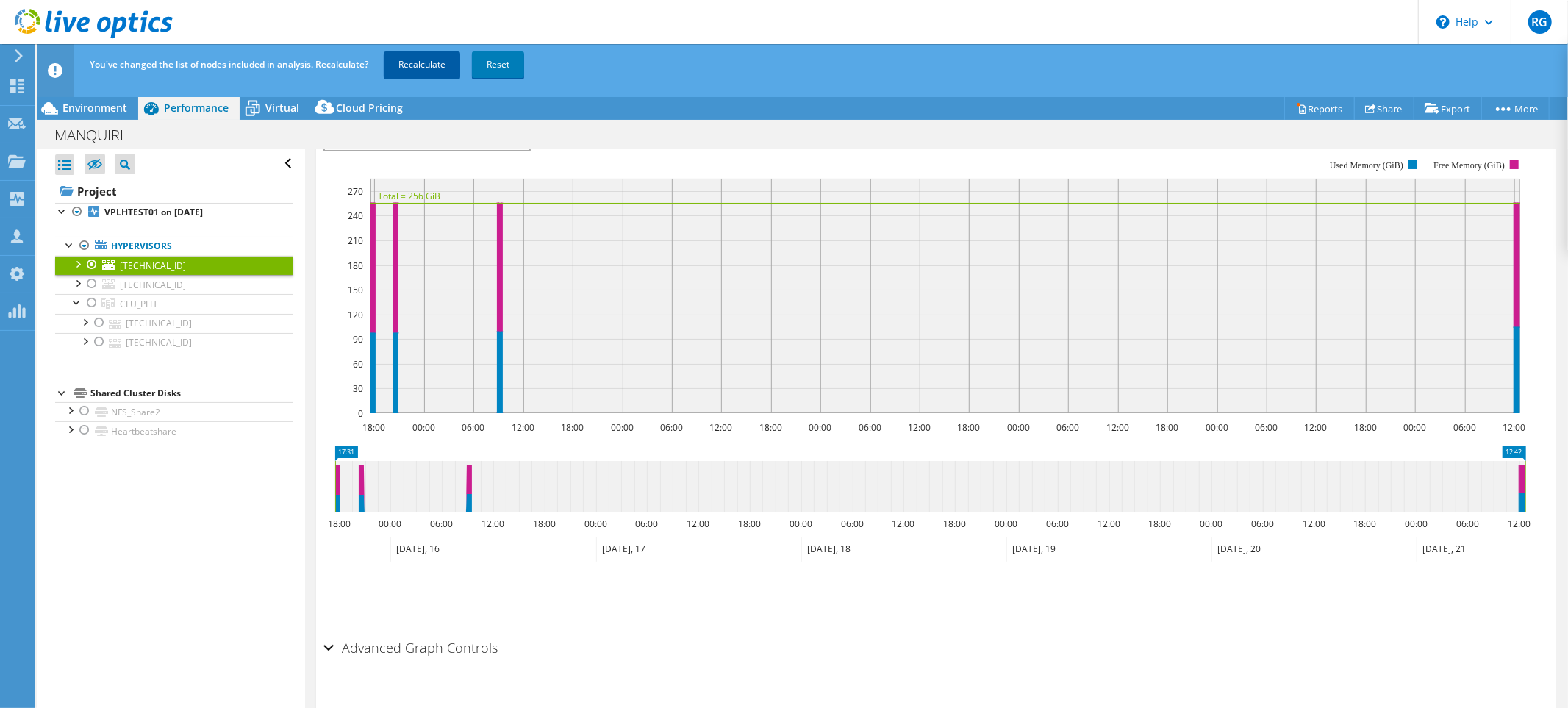
click at [425, 67] on link "Recalculate" at bounding box center [422, 65] width 77 height 26
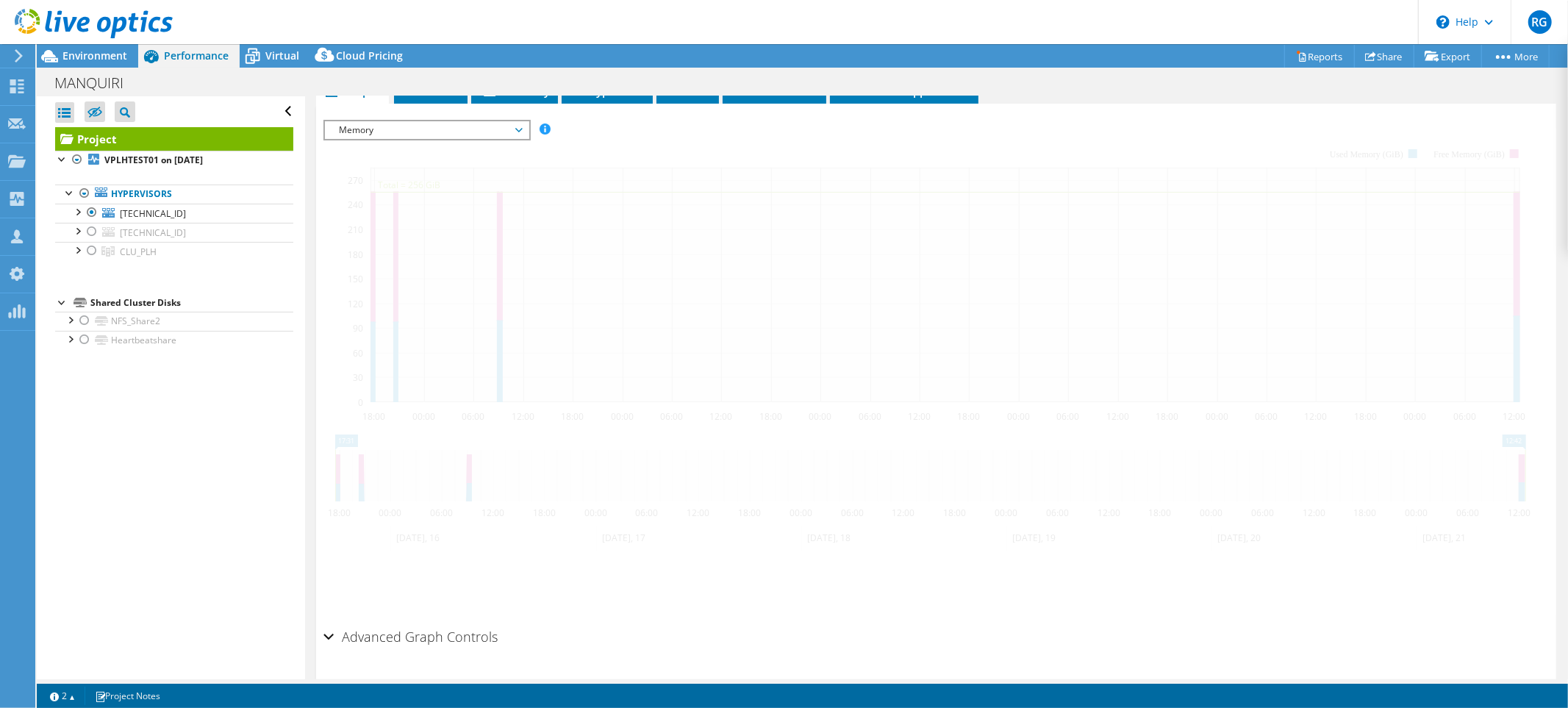
scroll to position [319, 0]
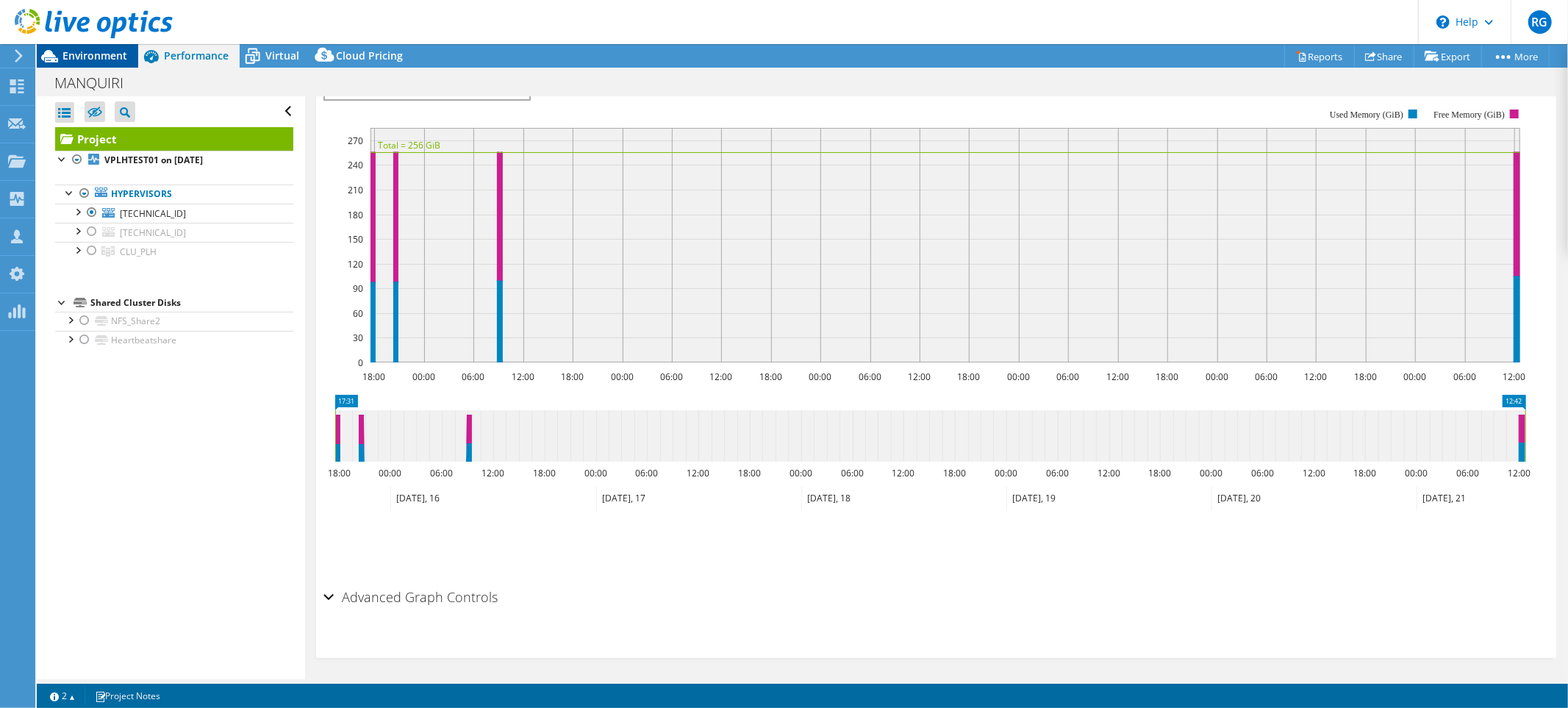
click at [105, 60] on span "Environment" at bounding box center [94, 56] width 65 height 14
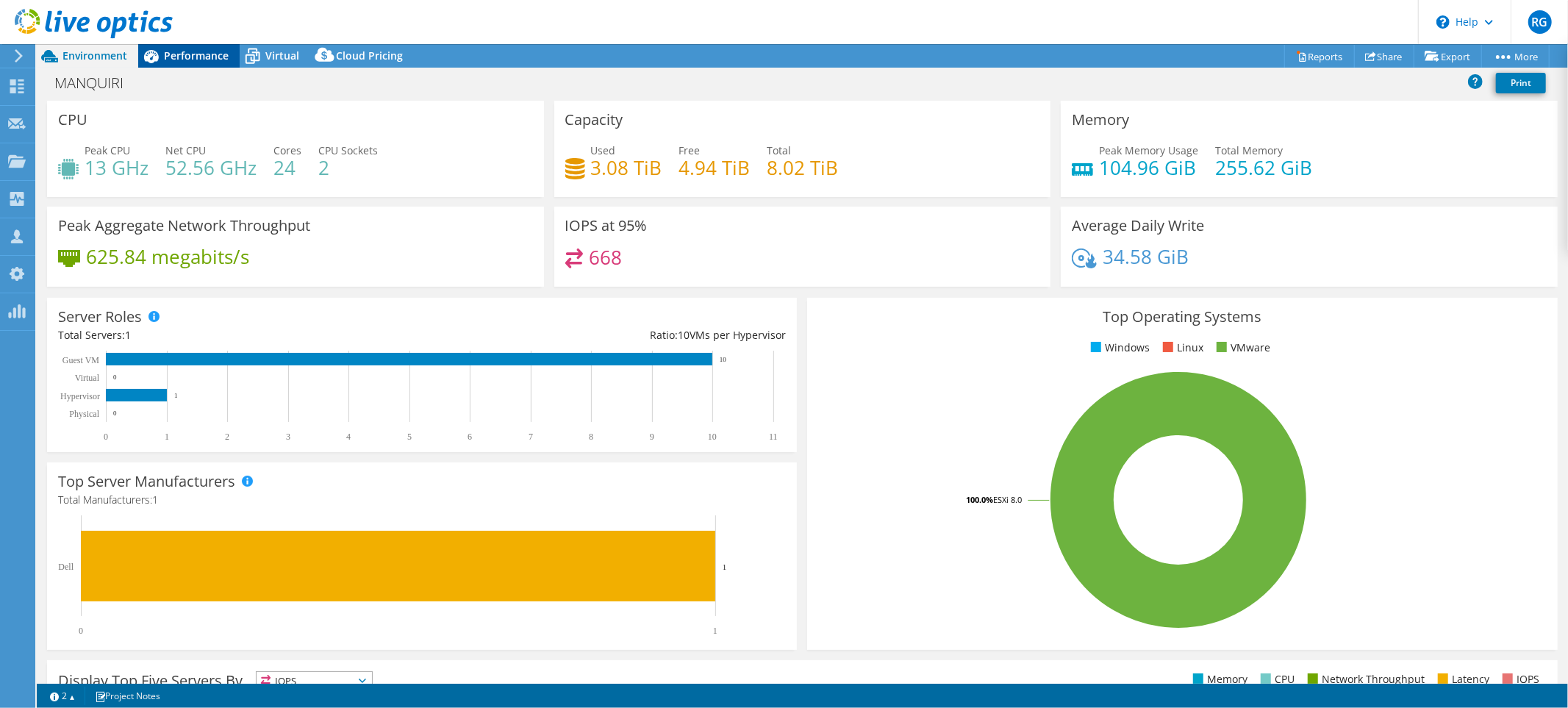
click at [208, 55] on span "Performance" at bounding box center [196, 56] width 65 height 14
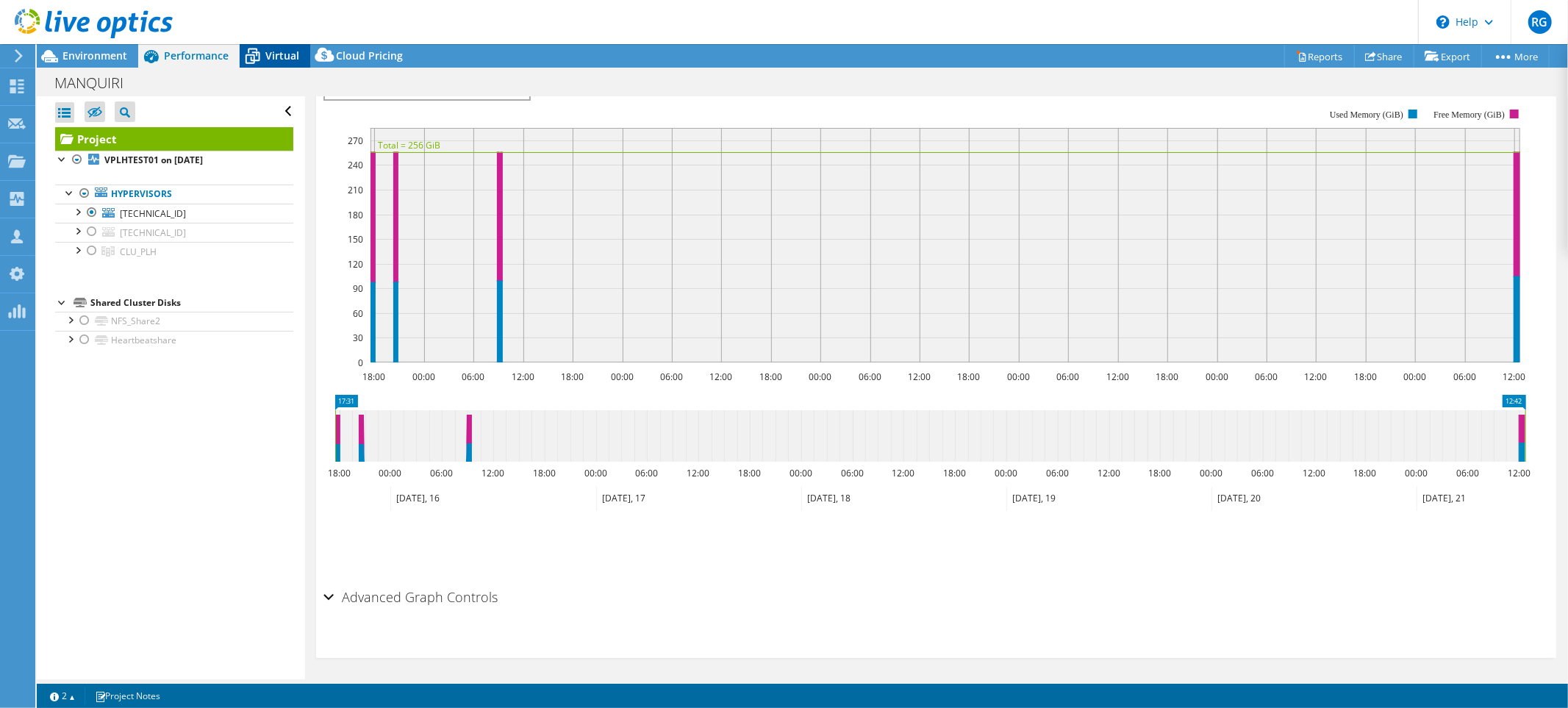
click at [277, 61] on span "Virtual" at bounding box center [282, 56] width 33 height 14
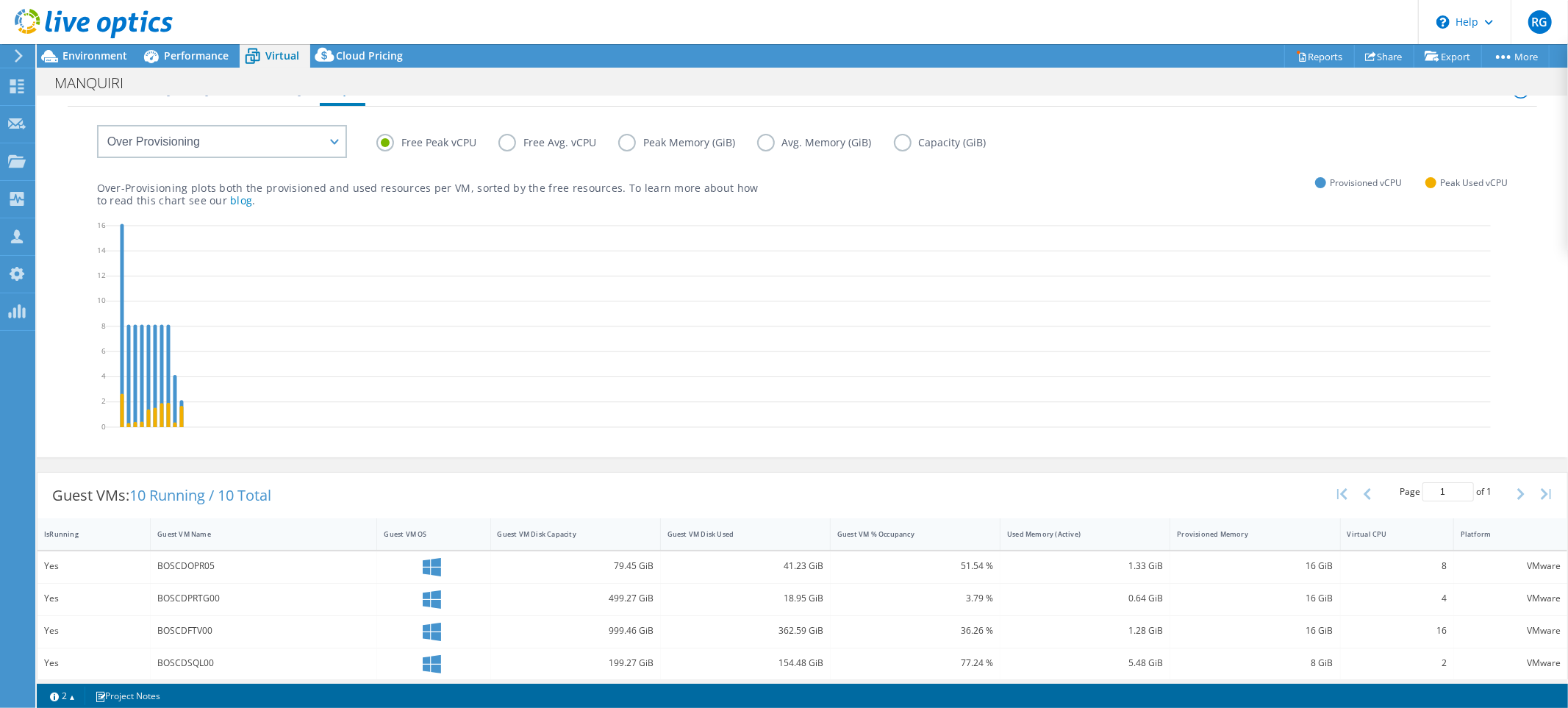
scroll to position [0, 0]
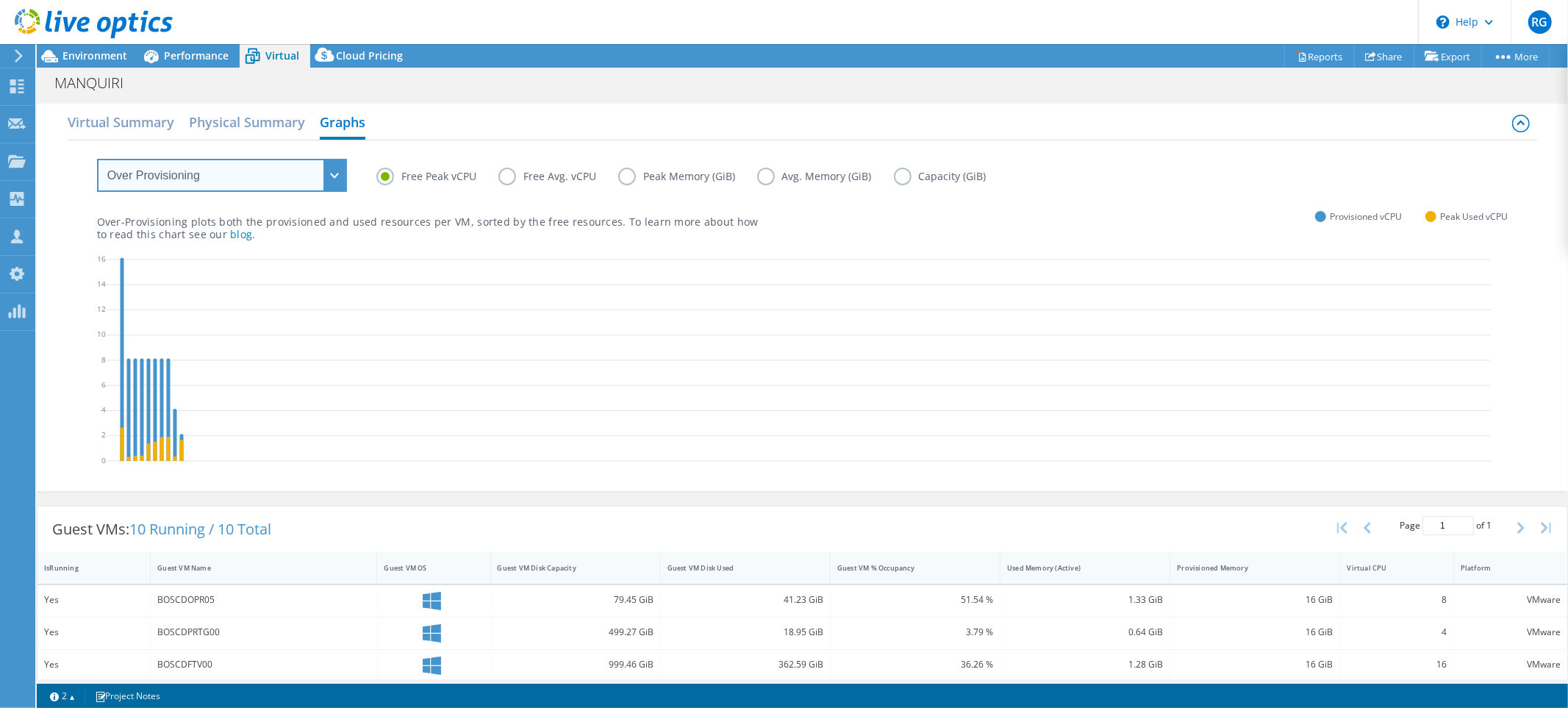
click at [304, 167] on select "VM Resource Distribution Provisioning Contrast Over Provisioning" at bounding box center [222, 175] width 250 height 33
click at [392, 210] on div "Over-Provisioning plots both the provisioned and used resources per VM, sorted …" at bounding box center [803, 215] width 1412 height 50
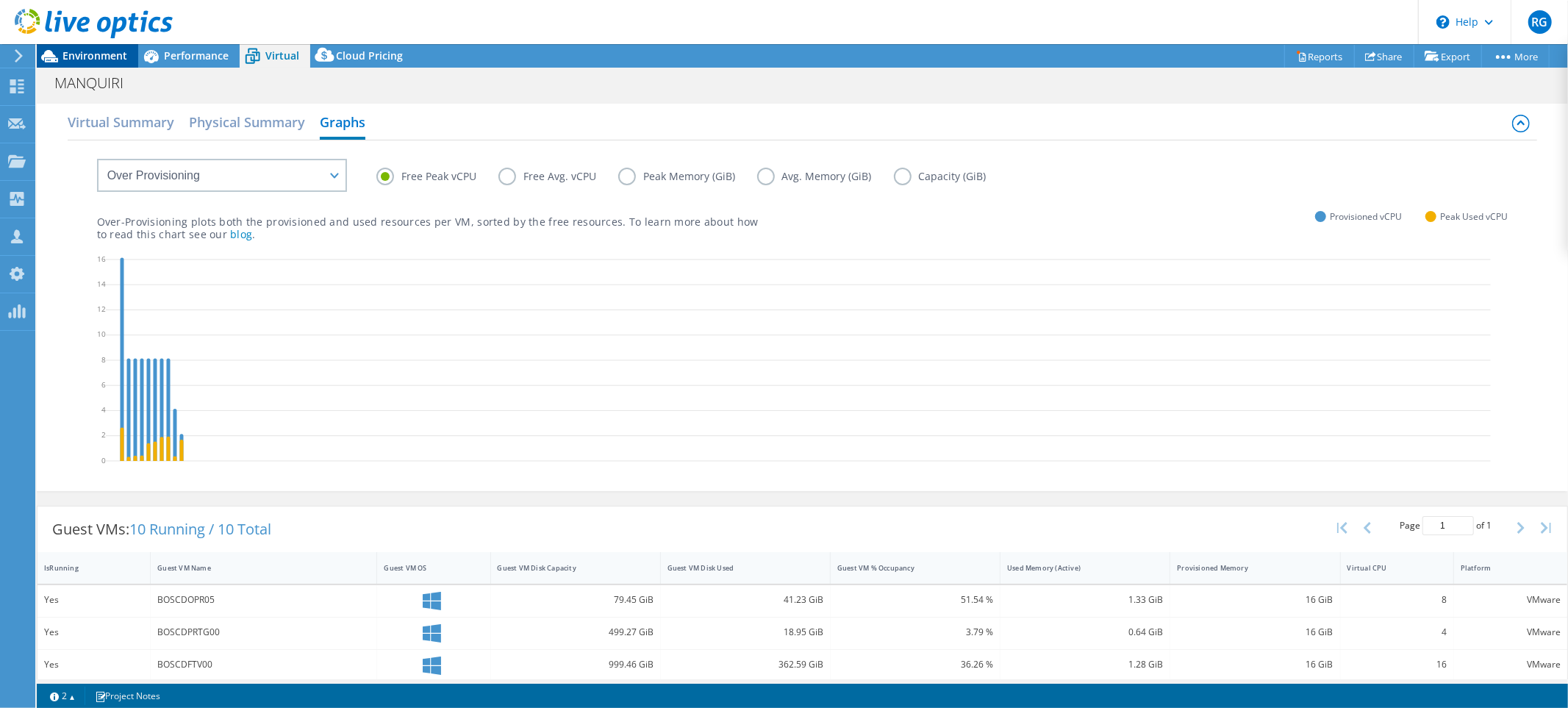
click at [112, 57] on span "Environment" at bounding box center [94, 56] width 65 height 14
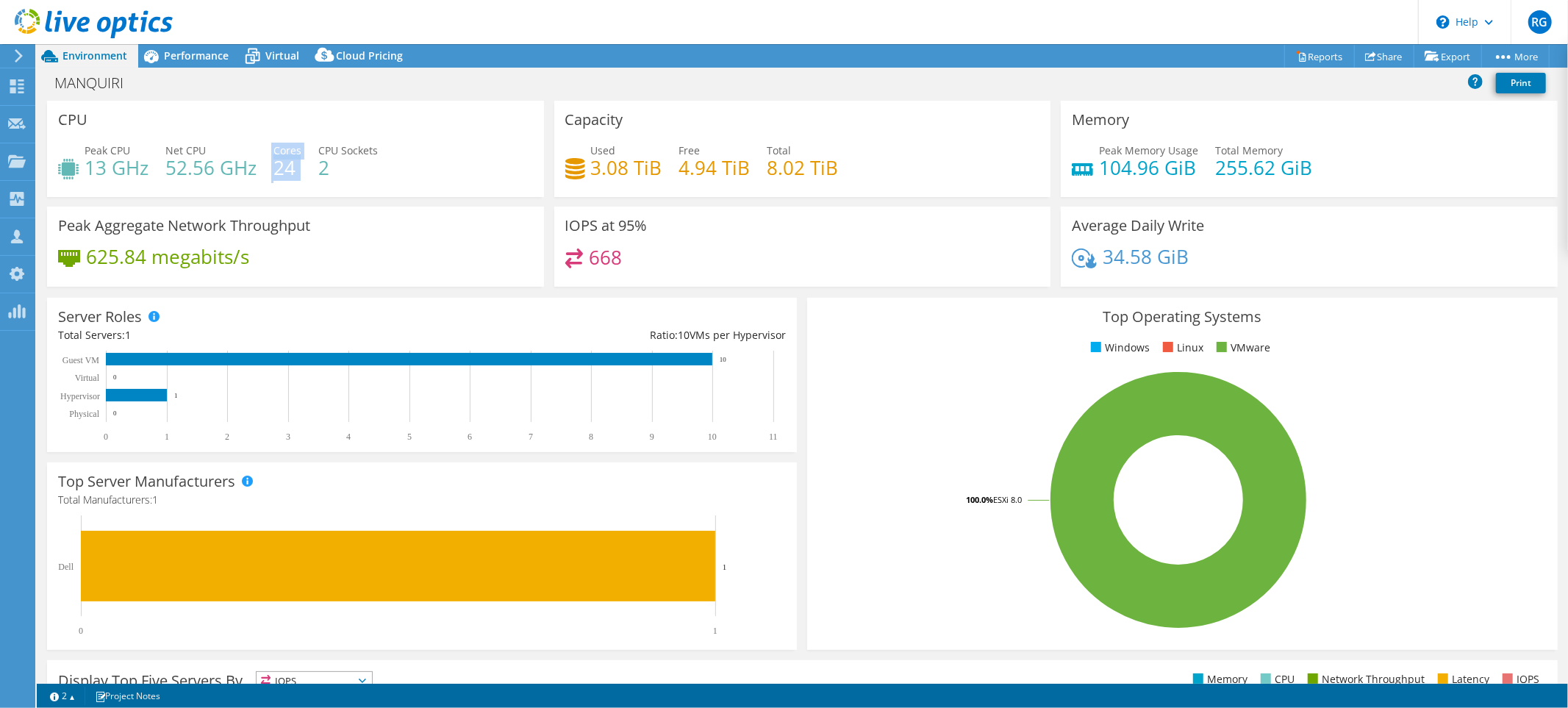
drag, startPoint x: 269, startPoint y: 167, endPoint x: 313, endPoint y: 165, distance: 44.0
click at [313, 165] on div "Peak CPU 13 GHz Net CPU 52.56 GHz Cores 24 CPU Sockets 2" at bounding box center [296, 167] width 475 height 48
drag, startPoint x: 320, startPoint y: 165, endPoint x: 341, endPoint y: 165, distance: 21.0
click at [341, 165] on h4 "2" at bounding box center [348, 167] width 60 height 16
drag, startPoint x: 280, startPoint y: 169, endPoint x: 302, endPoint y: 171, distance: 22.1
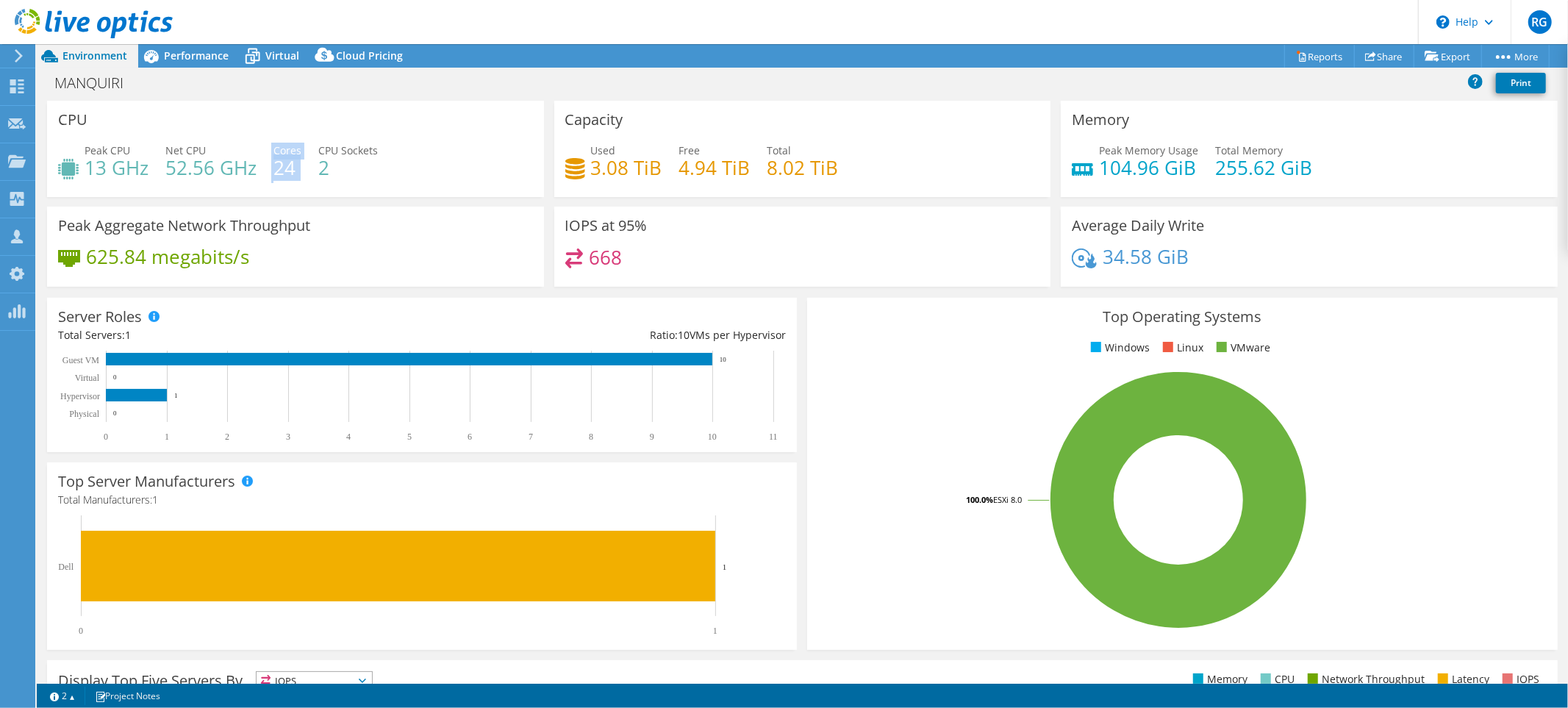
click at [302, 171] on div "Peak CPU 13 GHz Net CPU 52.56 GHz Cores 24 CPU Sockets 2" at bounding box center [296, 167] width 475 height 48
drag, startPoint x: 280, startPoint y: 166, endPoint x: 306, endPoint y: 170, distance: 26.3
click at [306, 170] on div "Peak CPU 13 GHz Net CPU 52.56 GHz Cores 24 CPU Sockets 2" at bounding box center [296, 167] width 475 height 48
click at [276, 49] on span "Virtual" at bounding box center [282, 56] width 33 height 14
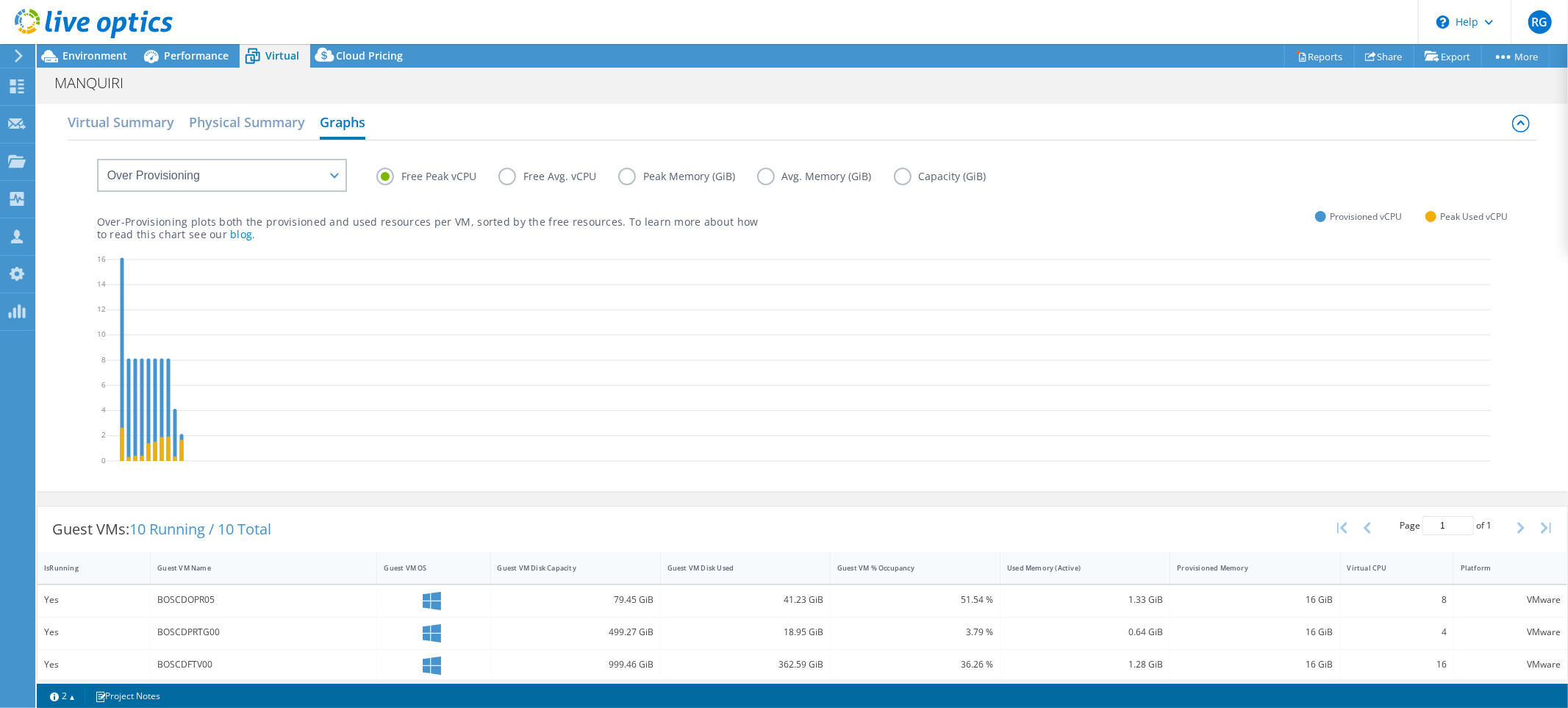
click at [100, 47] on div at bounding box center [86, 25] width 173 height 49
click at [104, 55] on span "Environment" at bounding box center [94, 56] width 65 height 14
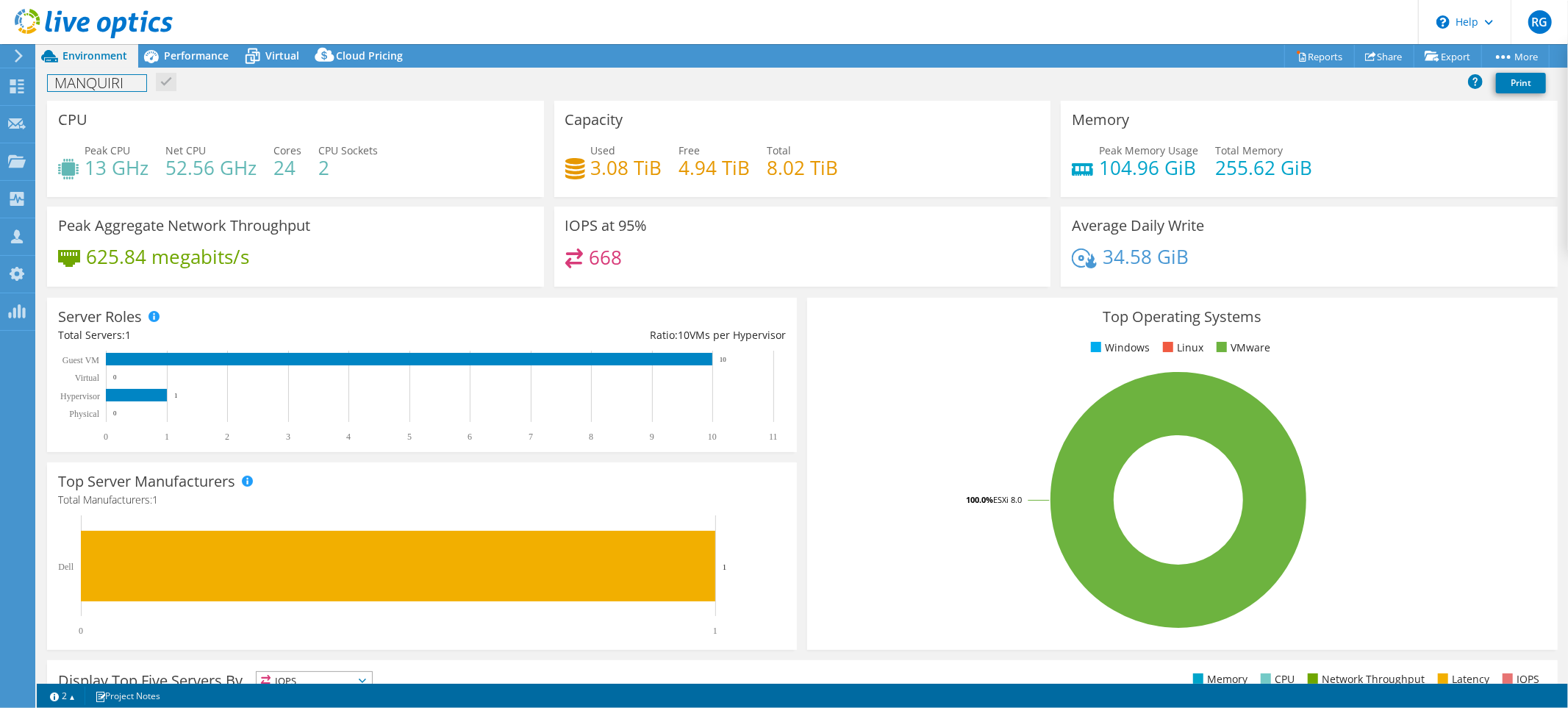
click at [137, 76] on h1 "MANQUIRI" at bounding box center [97, 83] width 99 height 16
click at [246, 86] on div "MANQUIRI Print" at bounding box center [802, 83] width 1531 height 27
click at [261, 90] on div "MANQUIRI Print" at bounding box center [802, 83] width 1531 height 27
click at [280, 125] on div "CPU Peak CPU 13 GHz Net CPU 52.56 GHz Cores 24 CPU Sockets 2" at bounding box center [296, 148] width 497 height 96
drag, startPoint x: 57, startPoint y: 119, endPoint x: 84, endPoint y: 119, distance: 27.0
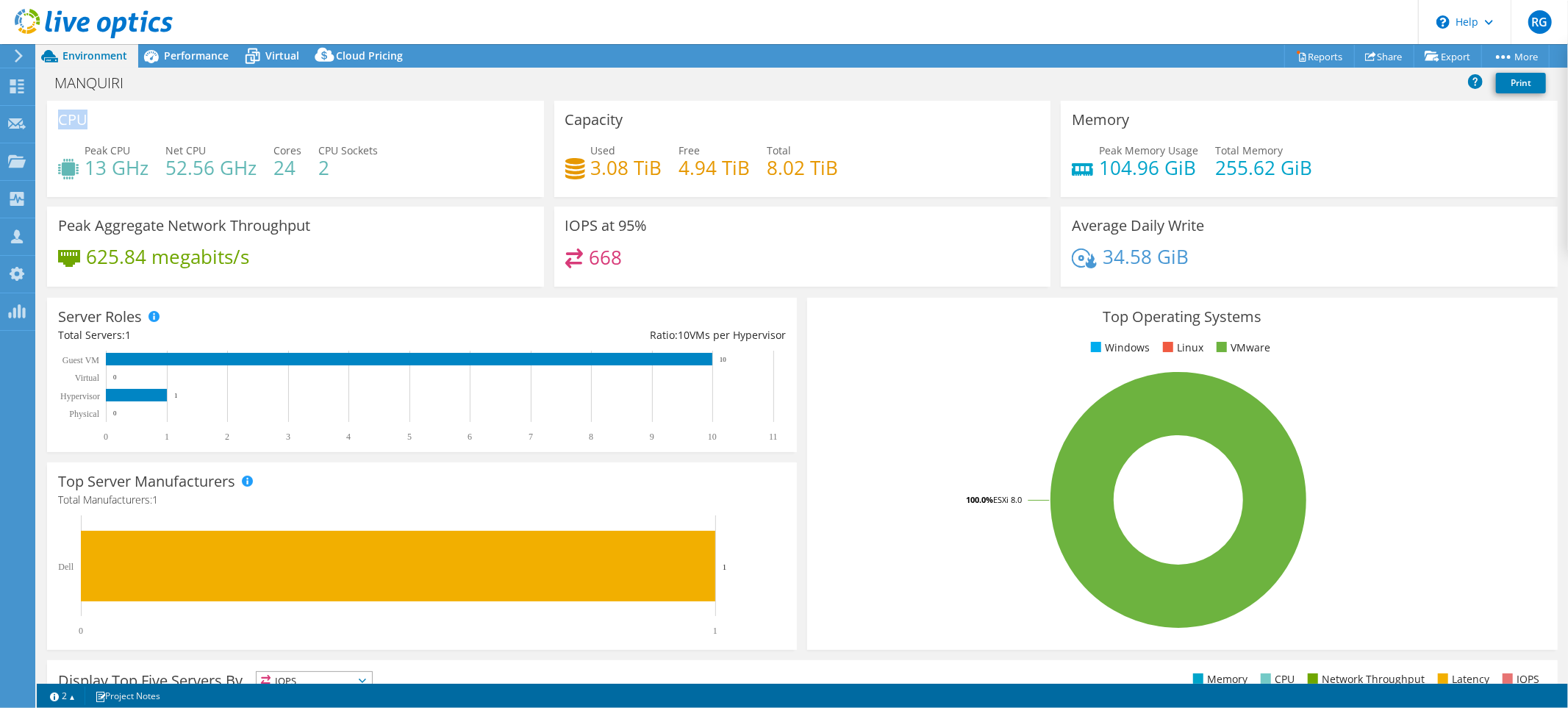
click at [84, 119] on h3 "CPU" at bounding box center [73, 120] width 29 height 16
drag, startPoint x: 85, startPoint y: 119, endPoint x: 53, endPoint y: 119, distance: 32.0
click at [53, 119] on div "CPU Peak CPU 13 GHz Net CPU 52.56 GHz Cores 24 CPU Sockets 2" at bounding box center [296, 148] width 497 height 96
click at [60, 119] on h3 "CPU" at bounding box center [73, 120] width 29 height 16
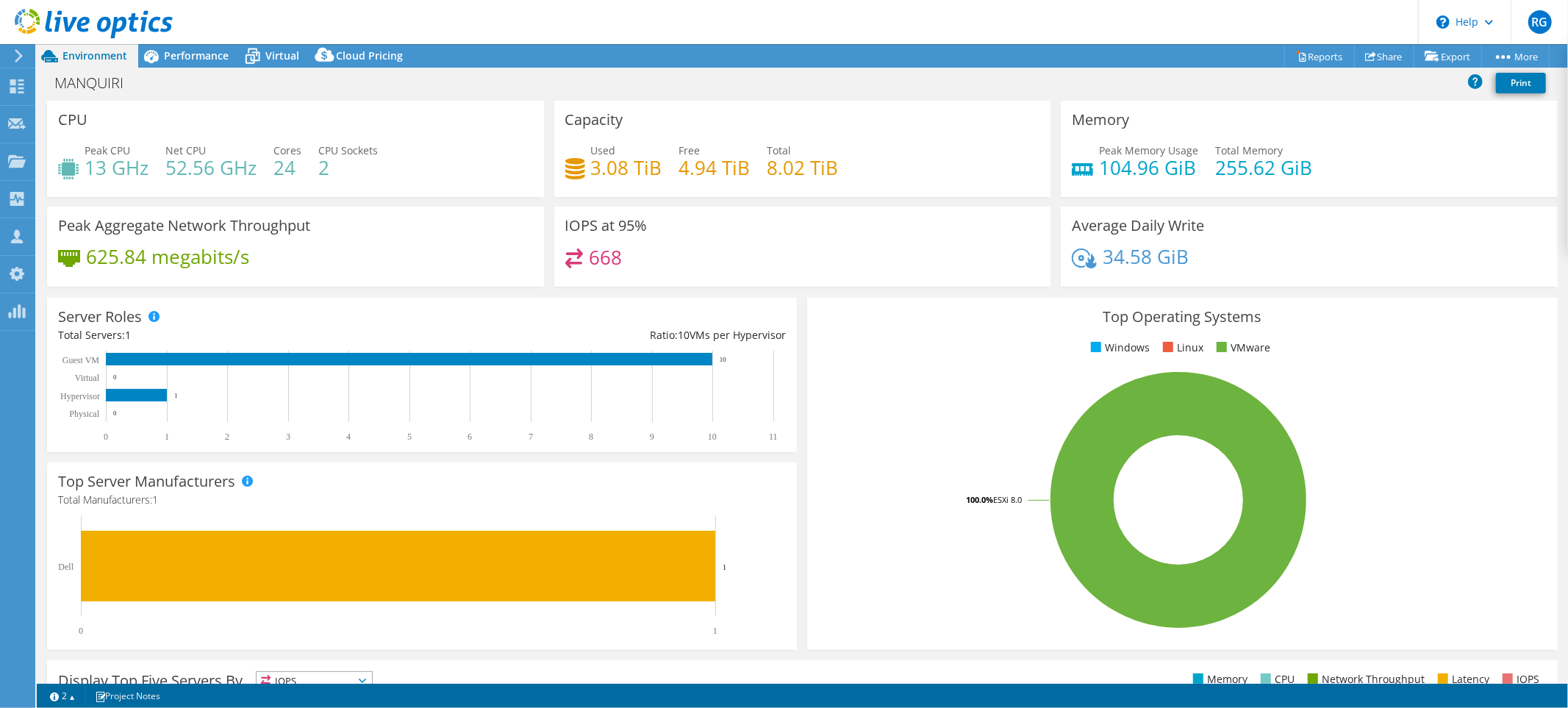
click at [86, 116] on h3 "CPU" at bounding box center [73, 120] width 29 height 16
drag, startPoint x: 57, startPoint y: 119, endPoint x: 87, endPoint y: 122, distance: 30.1
click at [87, 122] on div "CPU Peak CPU 13 GHz Net CPU 52.56 GHz Cores 24 CPU Sockets 2" at bounding box center [296, 148] width 497 height 96
click at [89, 120] on div "CPU Peak CPU 13 GHz Net CPU 52.56 GHz Cores 24 CPU Sockets 2" at bounding box center [296, 148] width 497 height 96
click at [62, 118] on div "CPU Peak CPU 13 GHz Net CPU 52.56 GHz Cores 24 CPU Sockets 2" at bounding box center [296, 148] width 497 height 96
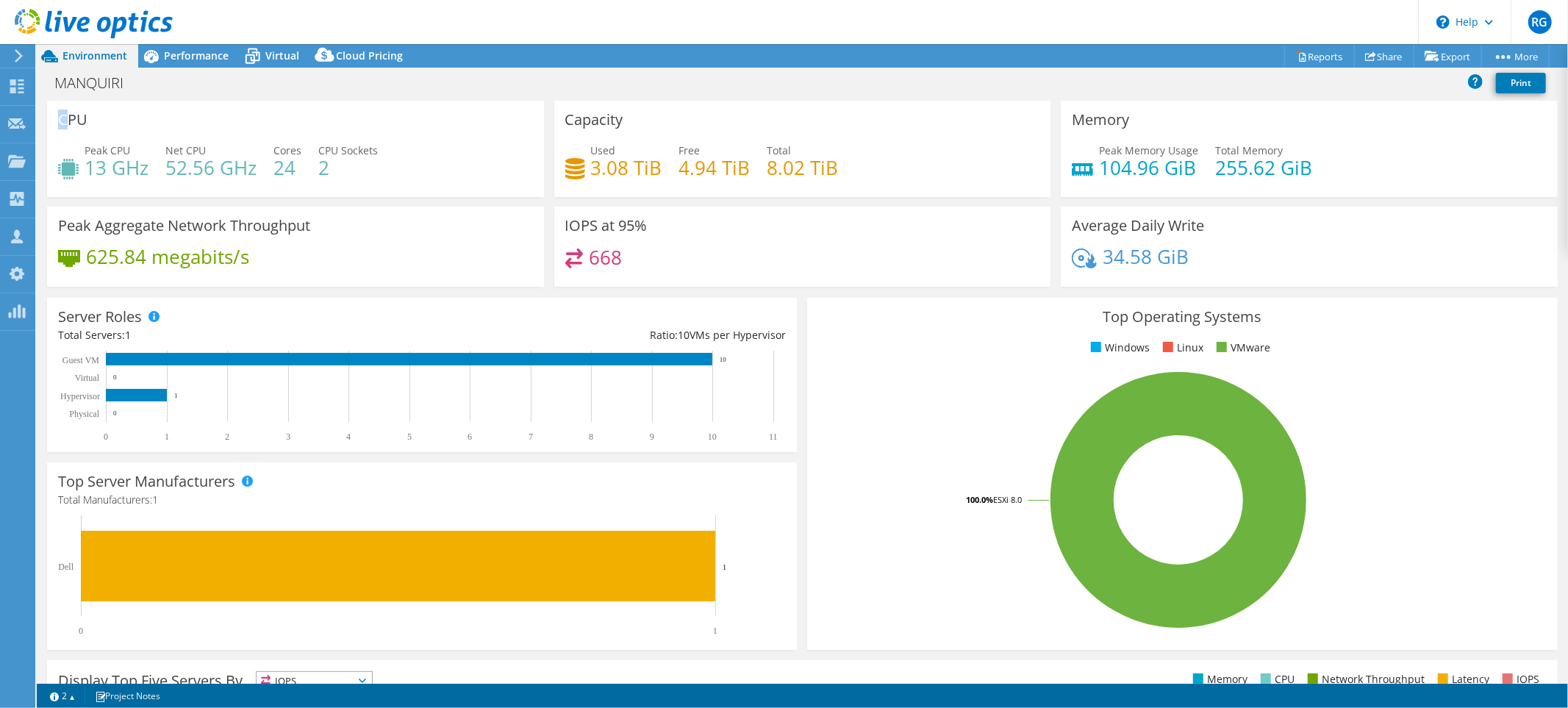
click at [65, 118] on h3 "CPU" at bounding box center [73, 120] width 29 height 16
click at [61, 119] on h3 "CPU" at bounding box center [73, 120] width 29 height 16
click at [543, 85] on div "MANQUIRI Print" at bounding box center [802, 83] width 1531 height 27
drag, startPoint x: 529, startPoint y: 75, endPoint x: 564, endPoint y: 78, distance: 35.1
click at [564, 78] on div "MANQUIRI Print" at bounding box center [802, 83] width 1531 height 27
